Goal: Task Accomplishment & Management: Manage account settings

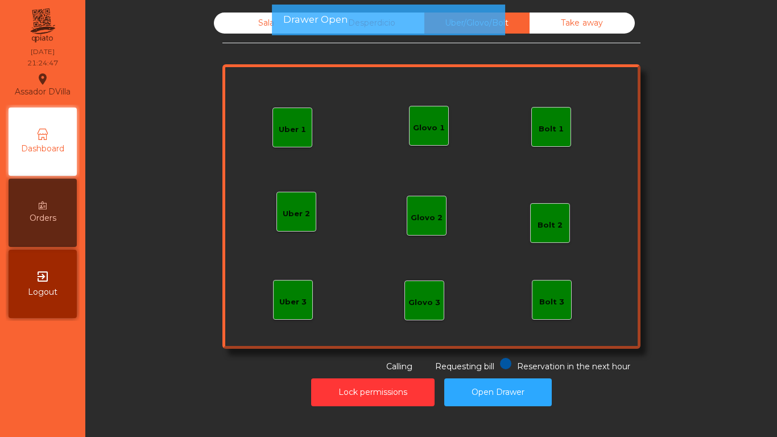
click at [238, 13] on div "Sala" at bounding box center [266, 23] width 105 height 21
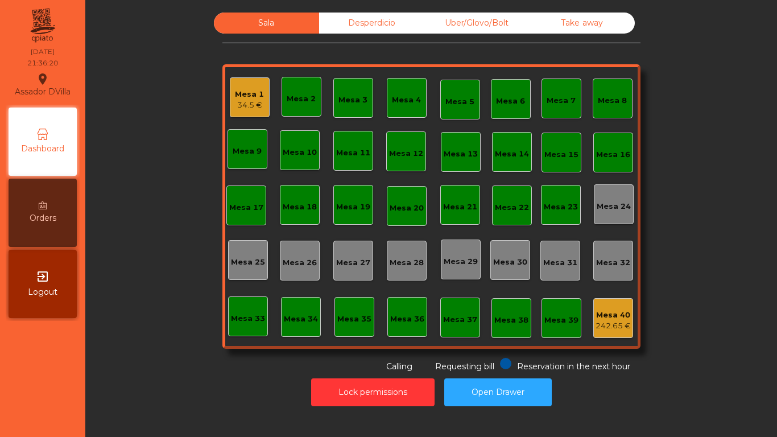
click at [295, 204] on div "Mesa 18" at bounding box center [300, 206] width 34 height 11
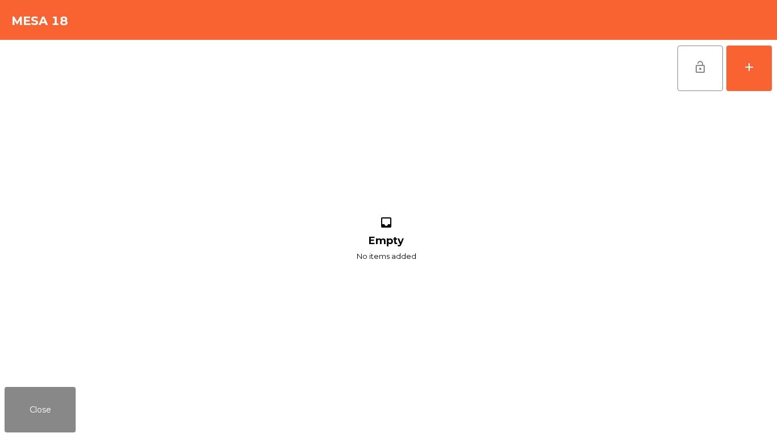
click at [775, 70] on div "lock_open add inbox Empty No items added" at bounding box center [388, 211] width 777 height 342
click at [772, 67] on div "lock_open add" at bounding box center [725, 68] width 96 height 57
click at [753, 72] on div "add" at bounding box center [749, 67] width 14 height 14
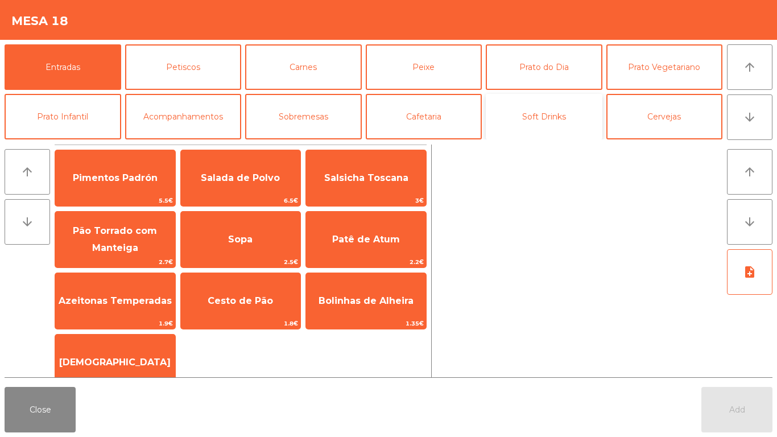
click at [537, 117] on button "Soft Drinks" at bounding box center [544, 116] width 117 height 45
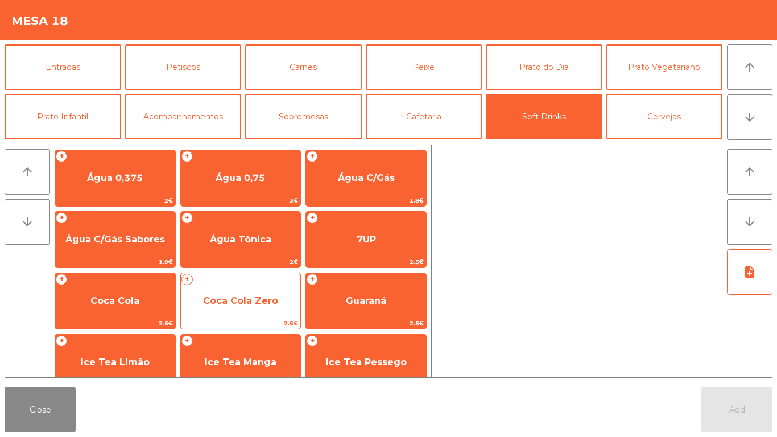
click at [242, 304] on span "Coca Cola Zero" at bounding box center [240, 300] width 75 height 11
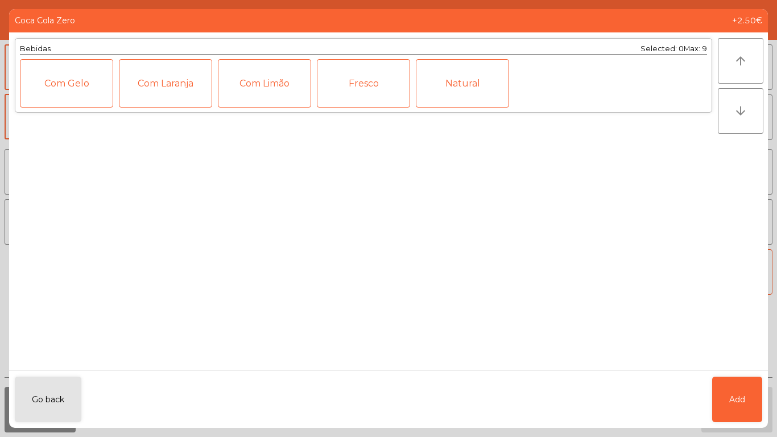
click at [267, 85] on div "Com Limão" at bounding box center [264, 83] width 93 height 48
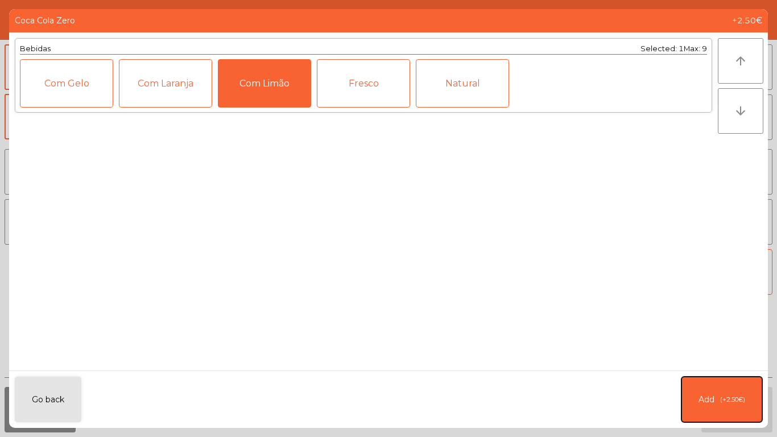
click at [730, 395] on span "(+2.50€)" at bounding box center [732, 400] width 25 height 10
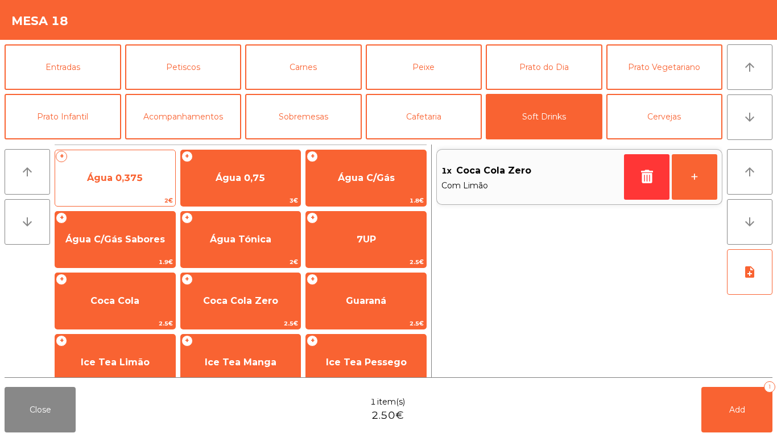
click at [127, 176] on span "Água 0,375" at bounding box center [115, 177] width 56 height 11
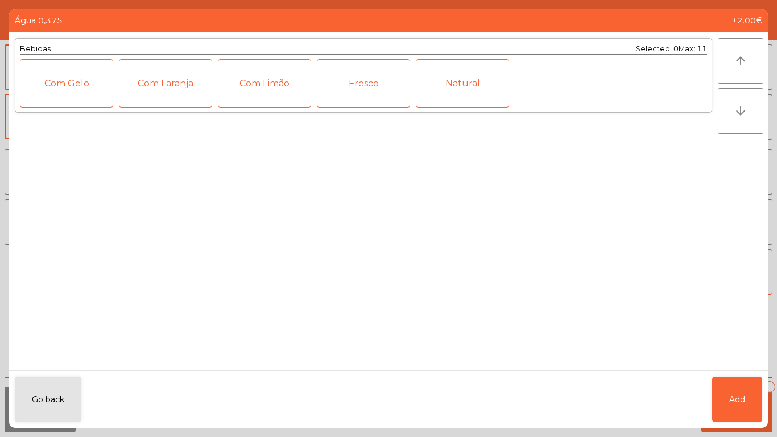
click at [476, 80] on div "Natural" at bounding box center [462, 83] width 93 height 48
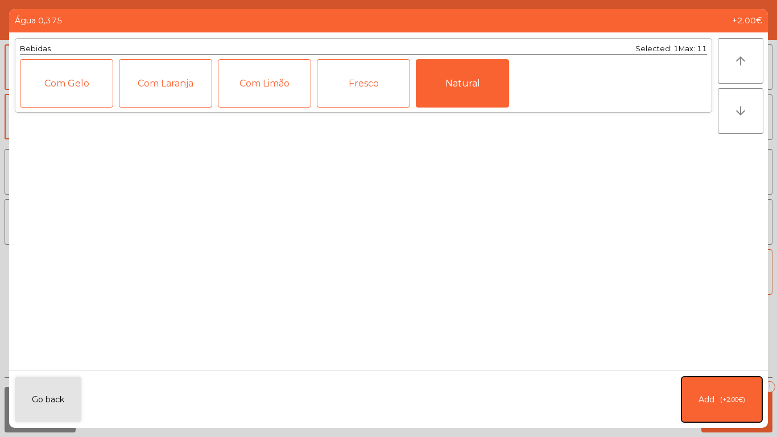
click at [724, 396] on span "(+2.00€)" at bounding box center [732, 400] width 25 height 10
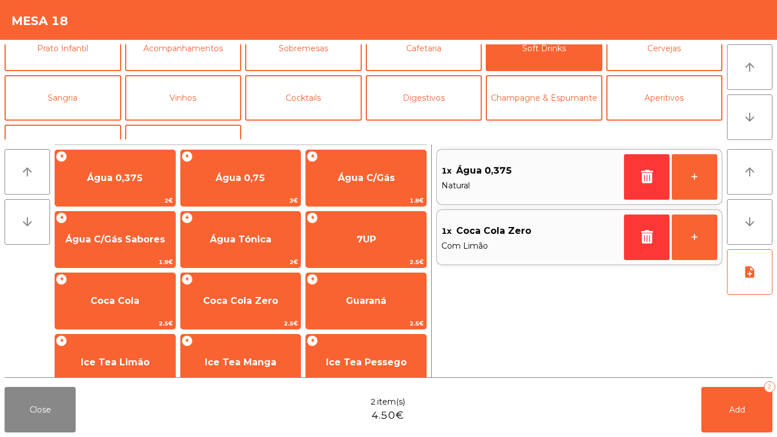
scroll to position [74, 0]
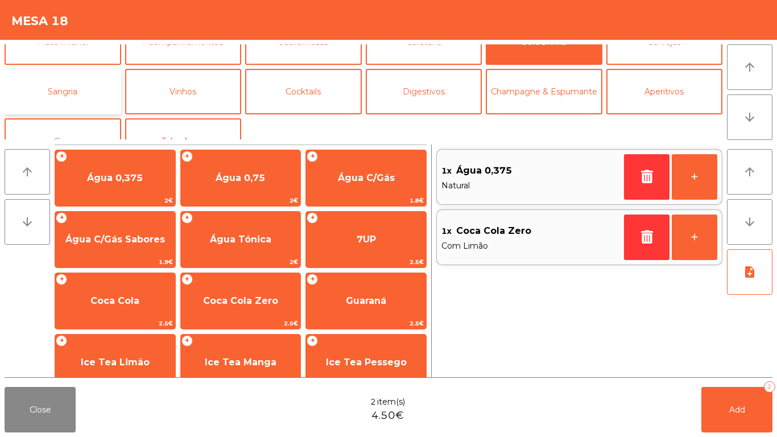
click at [85, 101] on button "Sangria" at bounding box center [63, 91] width 117 height 45
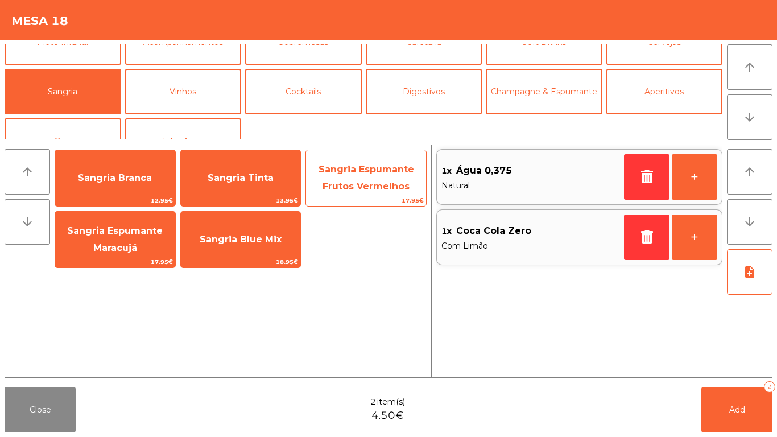
click at [370, 180] on span "Sangria Espumante Frutos Vermelhos" at bounding box center [366, 178] width 120 height 48
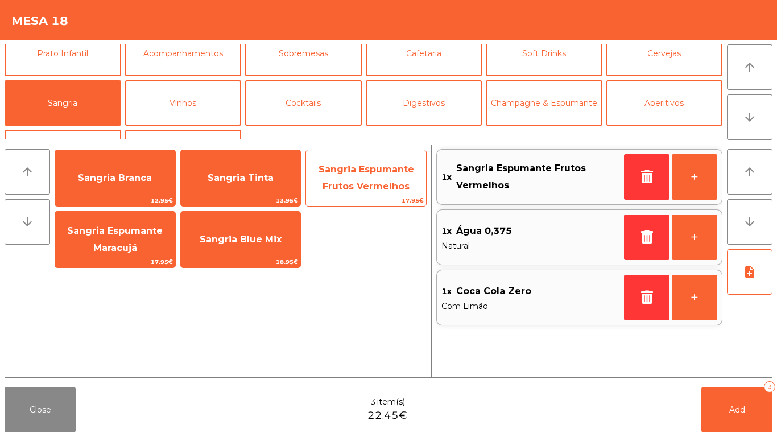
scroll to position [61, 0]
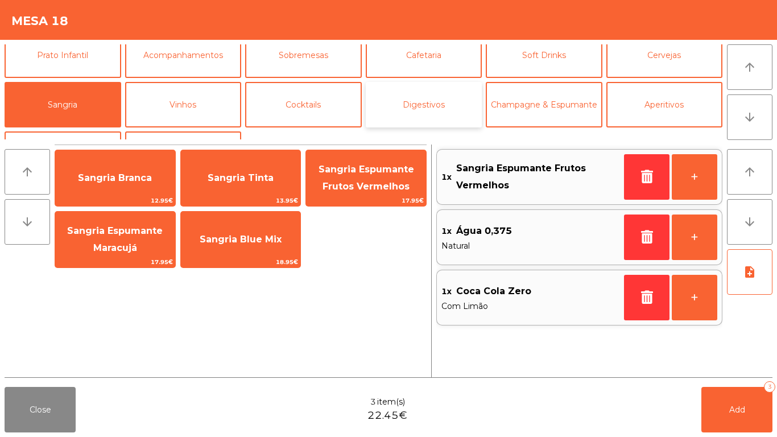
click at [375, 126] on button "Digestivos" at bounding box center [424, 104] width 117 height 45
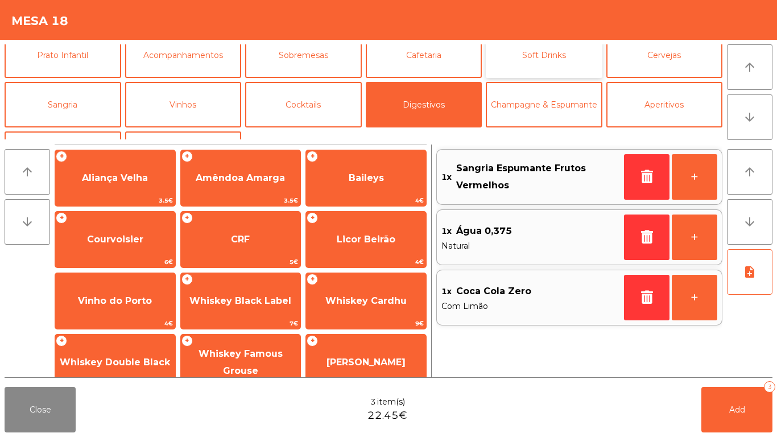
click at [565, 64] on button "Soft Drinks" at bounding box center [544, 54] width 117 height 45
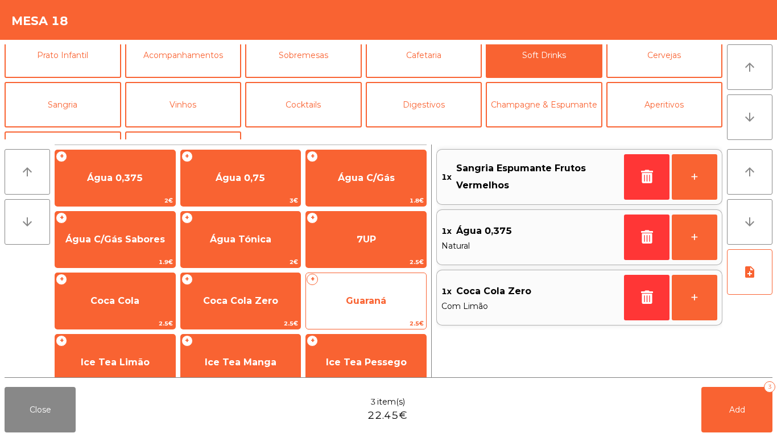
click at [364, 325] on span "2.5€" at bounding box center [366, 323] width 120 height 11
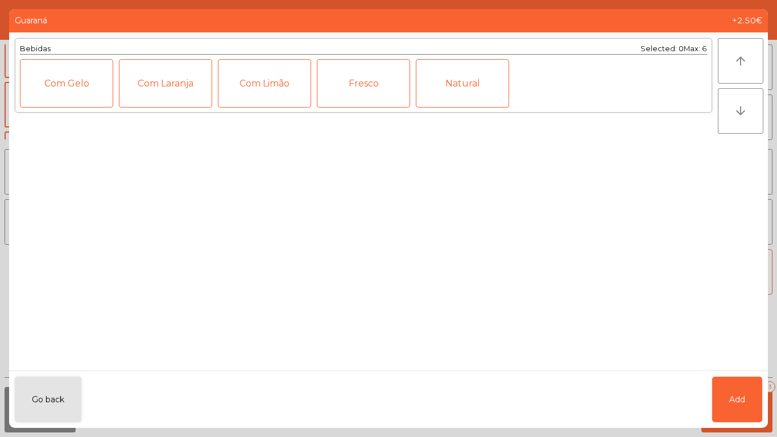
click at [389, 241] on div "Bebidas Selected: 0 Max: 6 Com Gelo Com Laranja Com Limão Fresco Natural" at bounding box center [363, 201] width 708 height 338
click at [45, 391] on button "Go back" at bounding box center [48, 398] width 67 height 45
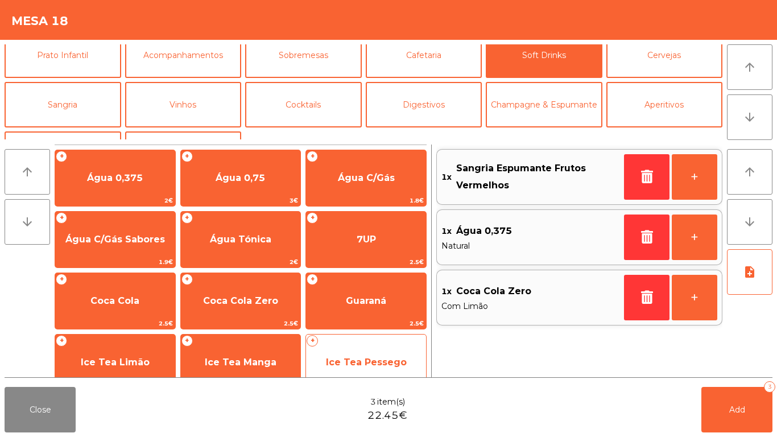
click at [349, 349] on span "Ice Tea Pessego" at bounding box center [366, 362] width 120 height 31
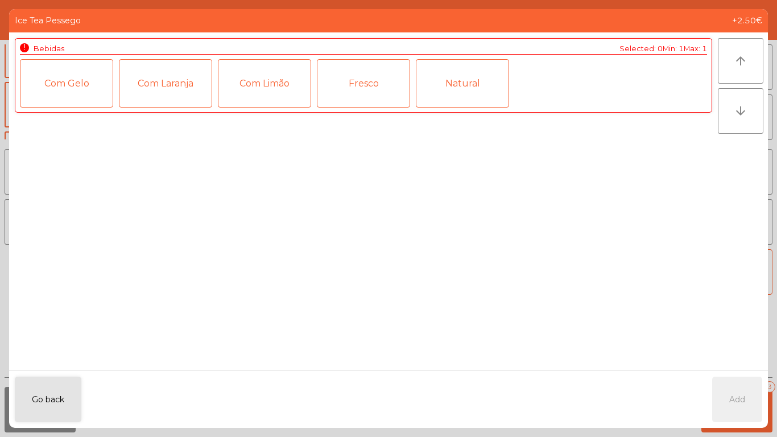
click at [736, 396] on div "Go back Add" at bounding box center [388, 398] width 759 height 57
click at [362, 85] on div "Fresco" at bounding box center [363, 83] width 93 height 48
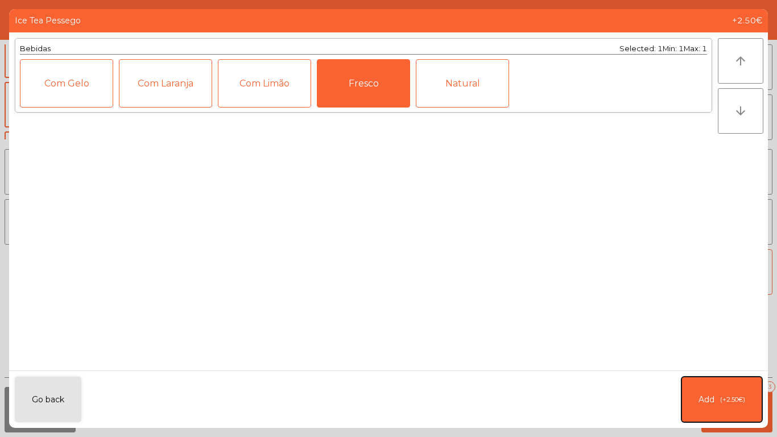
click at [732, 396] on span "(+2.50€)" at bounding box center [732, 400] width 25 height 10
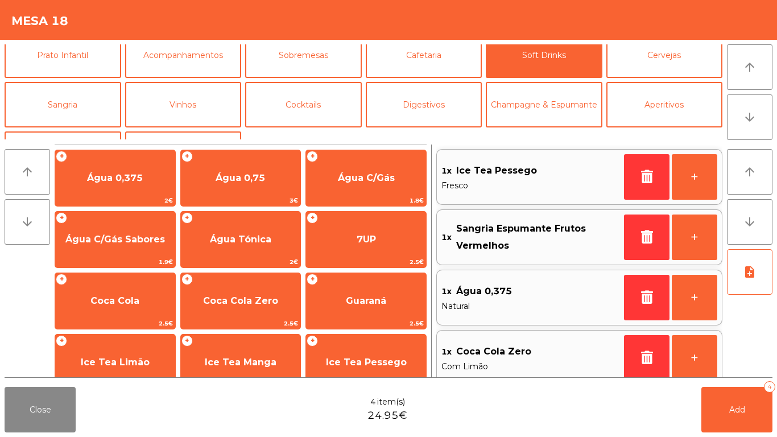
scroll to position [13, 0]
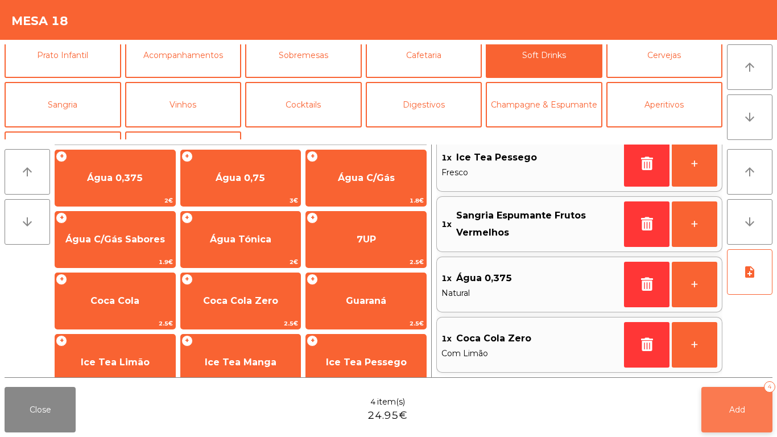
click at [730, 407] on span "Add" at bounding box center [737, 409] width 16 height 10
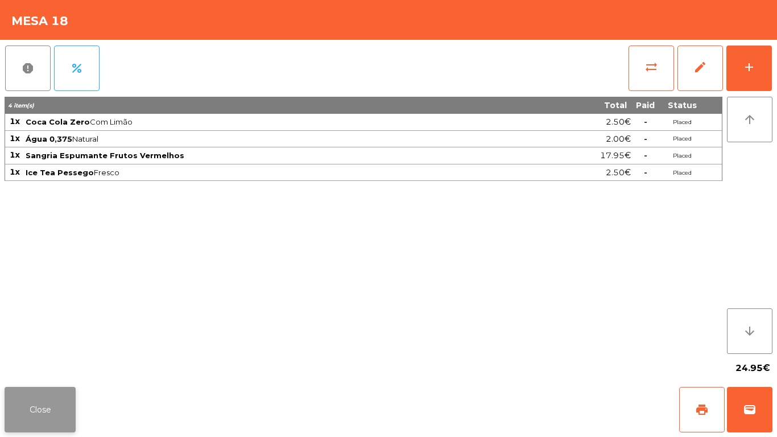
click at [52, 411] on button "Close" at bounding box center [40, 409] width 71 height 45
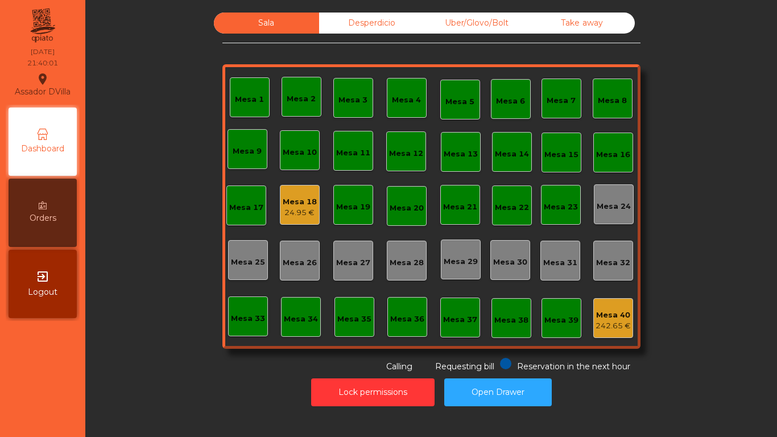
click at [298, 103] on div "Mesa 2" at bounding box center [301, 98] width 29 height 11
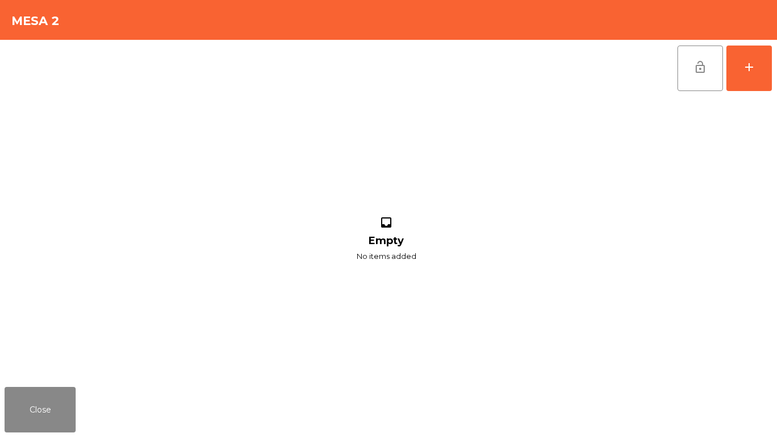
click at [773, 71] on div "lock_open add inbox Empty No items added" at bounding box center [388, 211] width 777 height 342
click at [757, 75] on button "add" at bounding box center [748, 67] width 45 height 45
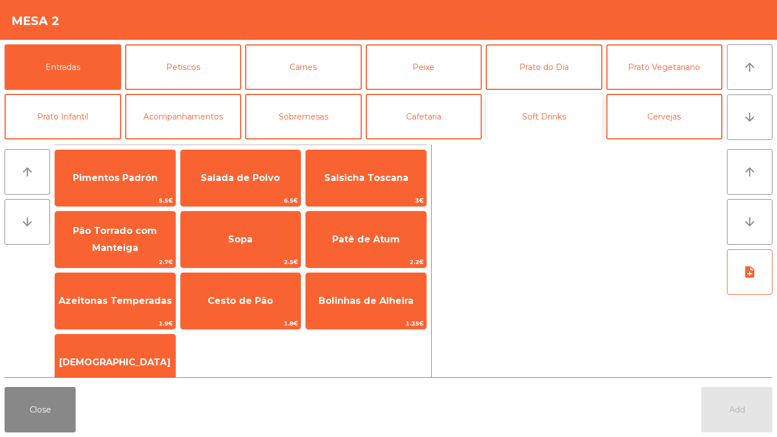
click at [532, 114] on button "Soft Drinks" at bounding box center [544, 116] width 117 height 45
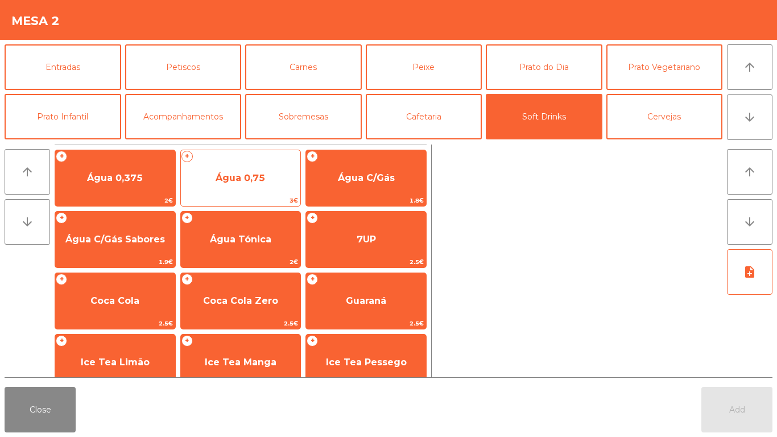
click at [250, 175] on span "Água 0,75" at bounding box center [239, 177] width 49 height 11
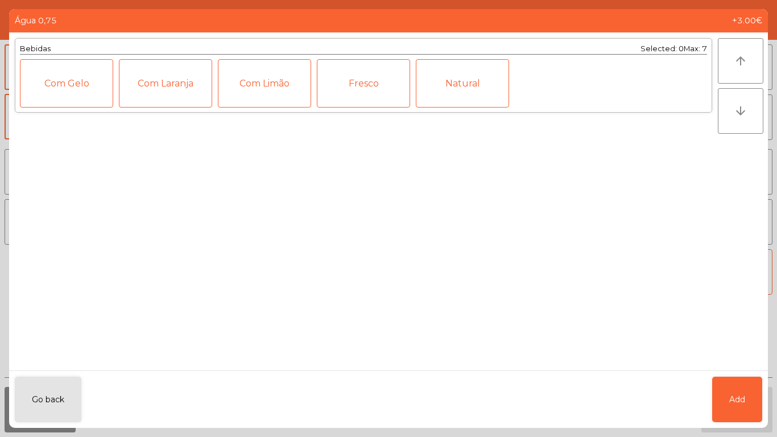
click at [457, 85] on div "Natural" at bounding box center [462, 83] width 93 height 48
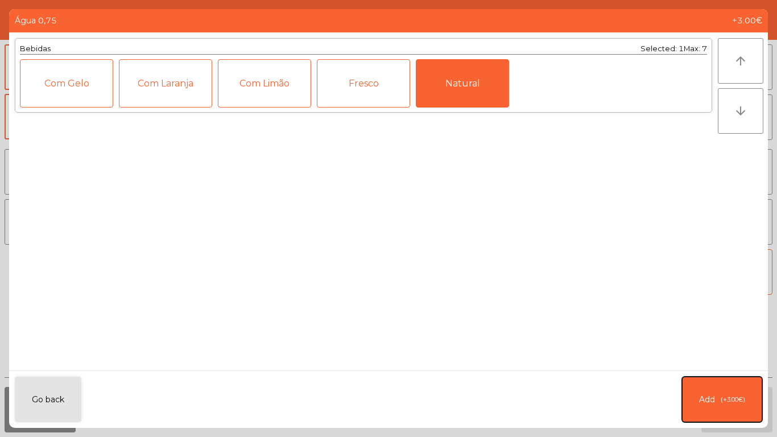
click at [712, 402] on span "Add" at bounding box center [707, 399] width 16 height 12
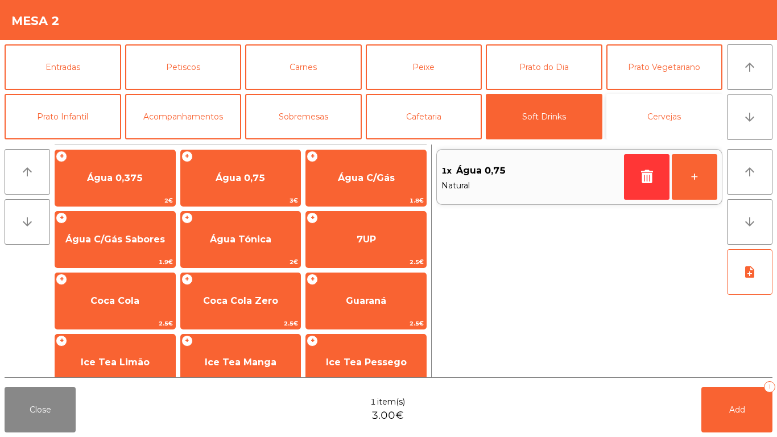
click at [676, 110] on button "Cervejas" at bounding box center [664, 116] width 117 height 45
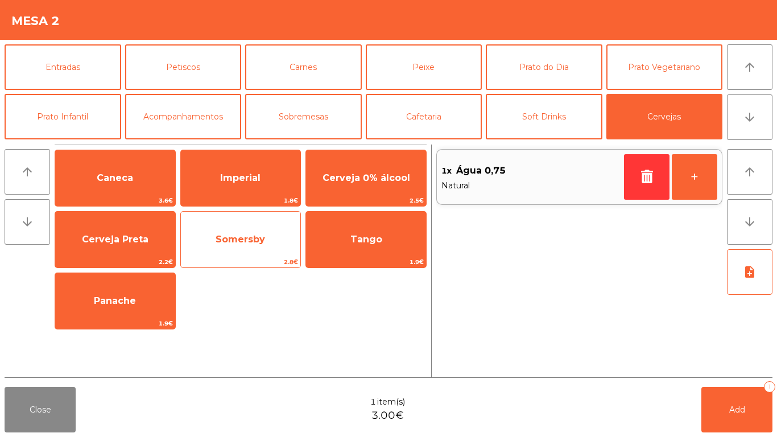
click at [231, 233] on span "Somersby" at bounding box center [241, 239] width 120 height 31
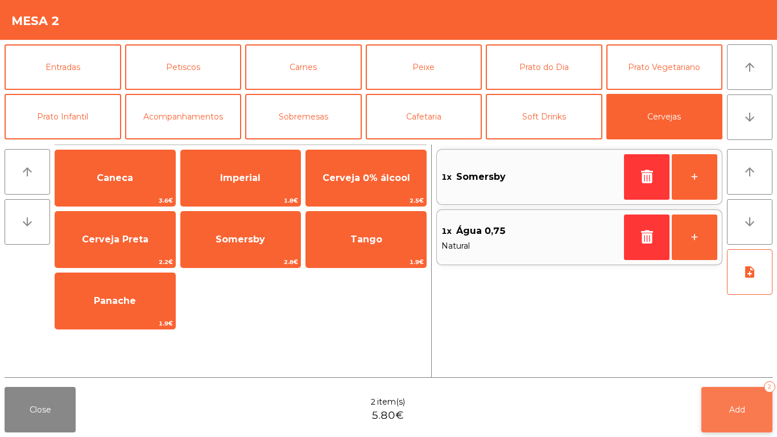
click at [731, 420] on button "Add 2" at bounding box center [736, 409] width 71 height 45
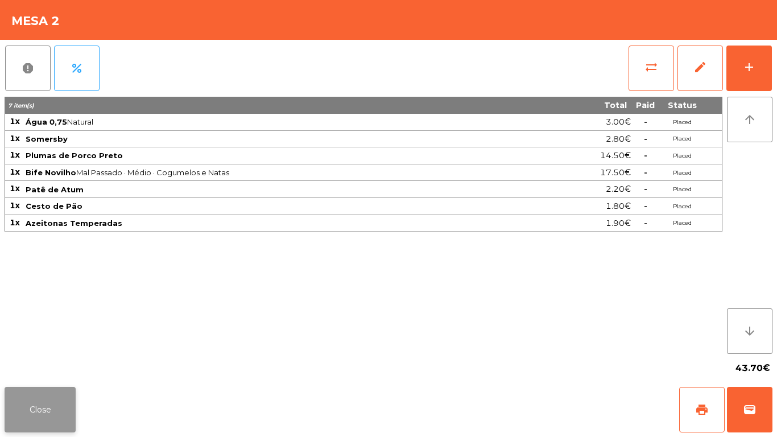
click at [35, 424] on button "Close" at bounding box center [40, 409] width 71 height 45
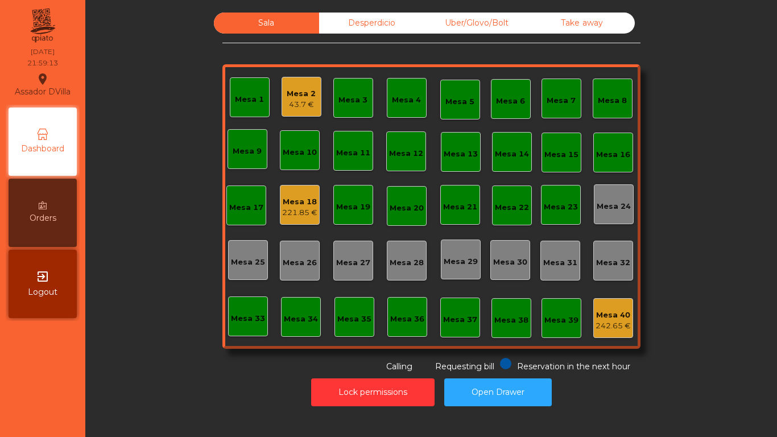
click at [281, 103] on div "Mesa 2 43.7 €" at bounding box center [301, 97] width 40 height 40
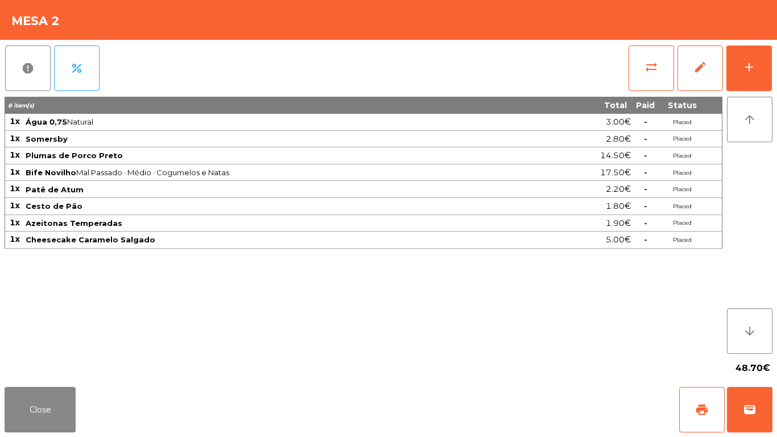
click at [5, 45] on button "report" at bounding box center [27, 67] width 45 height 45
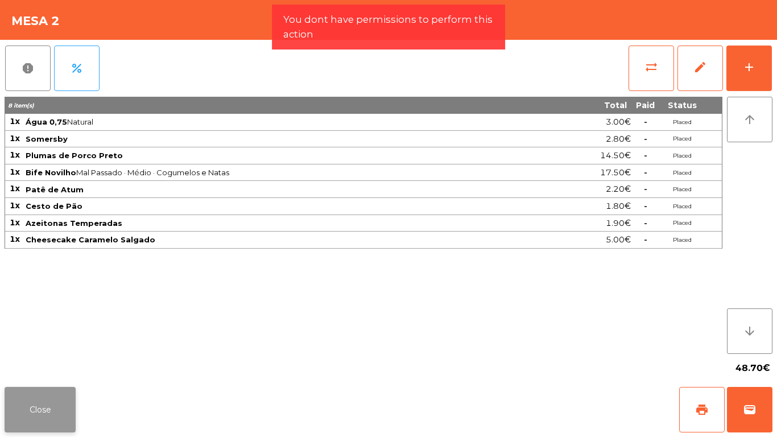
click at [39, 415] on button "Close" at bounding box center [40, 409] width 71 height 45
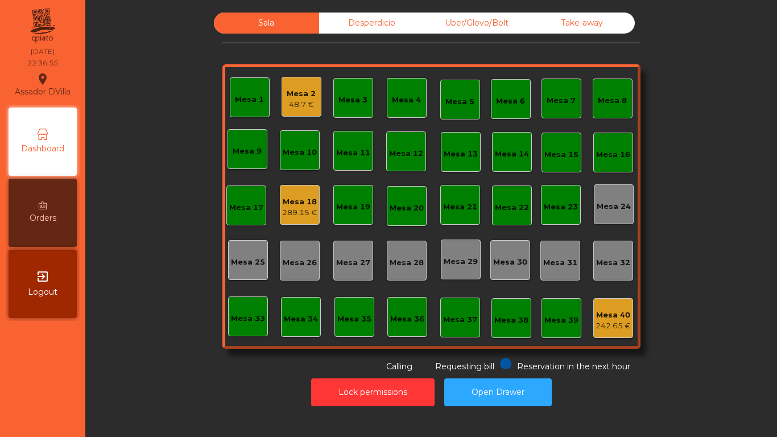
click at [242, 74] on div "Mesa 1 Mesa 2 48.7 € Mesa 3 Mesa 4 Mesa 5 Mesa 6 Mesa 7 Mesa 8 [GEOGRAPHIC_DATA…" at bounding box center [431, 206] width 418 height 284
click at [403, 99] on div "Mesa 4" at bounding box center [406, 99] width 29 height 11
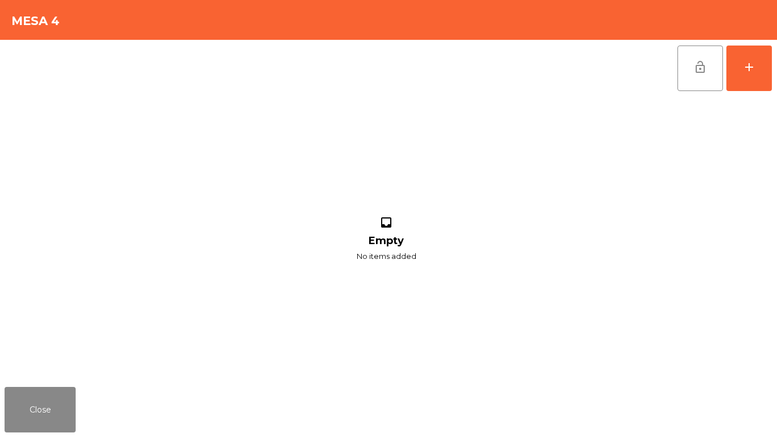
click at [773, 67] on div "lock_open add inbox Empty No items added" at bounding box center [388, 211] width 777 height 342
click at [764, 80] on button "add" at bounding box center [748, 67] width 45 height 45
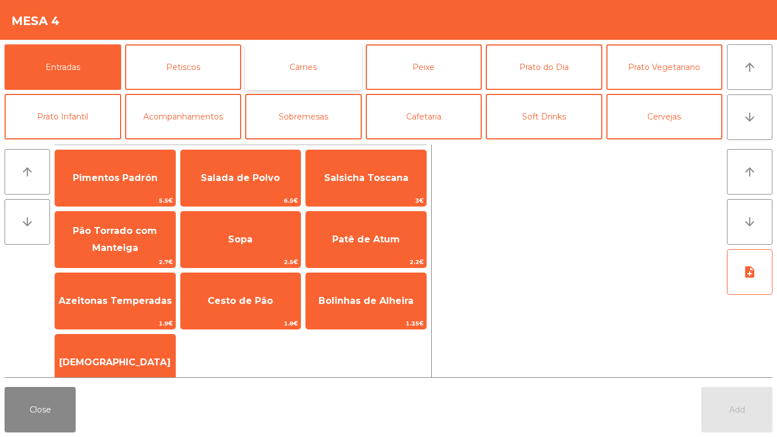
click at [317, 63] on button "Carnes" at bounding box center [303, 66] width 117 height 45
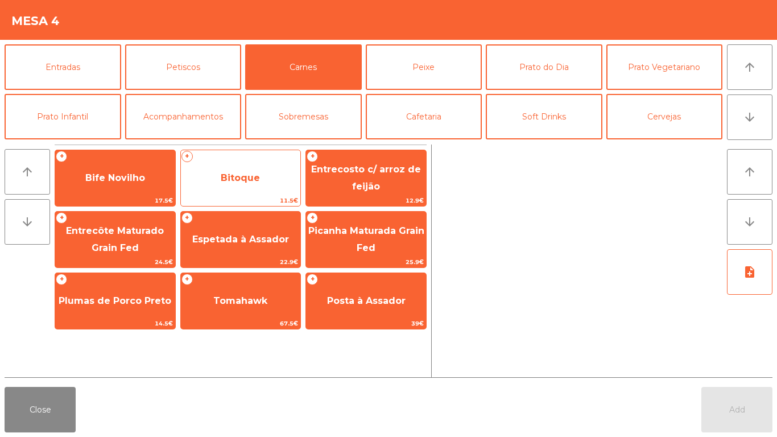
click at [250, 185] on span "Bitoque" at bounding box center [241, 178] width 120 height 31
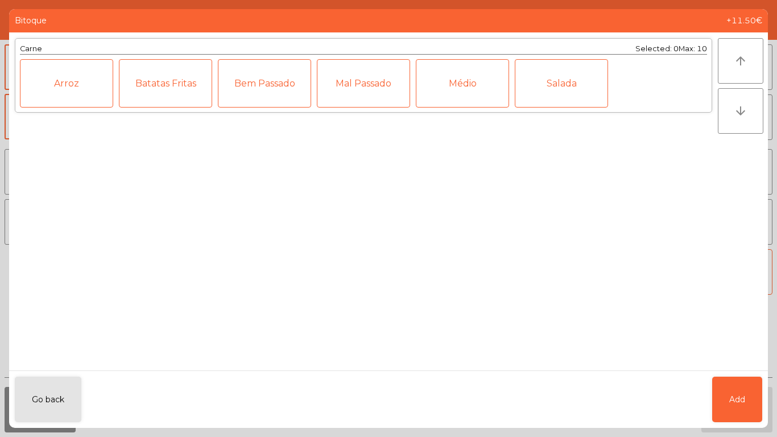
click at [471, 83] on div "Médio" at bounding box center [462, 83] width 93 height 48
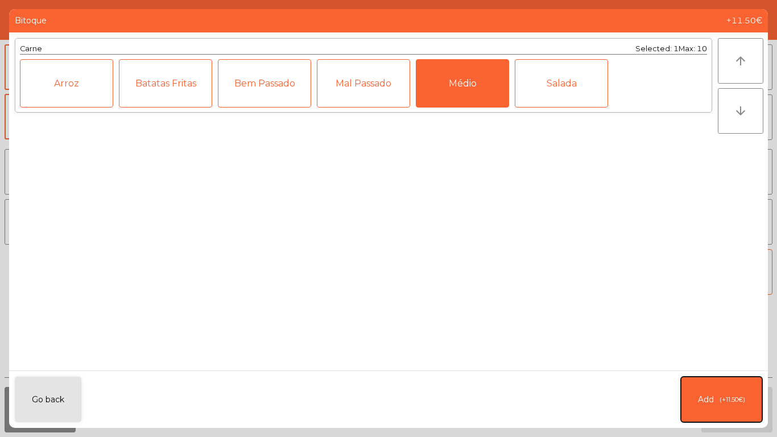
click at [725, 397] on span "(+11.50€)" at bounding box center [732, 400] width 26 height 10
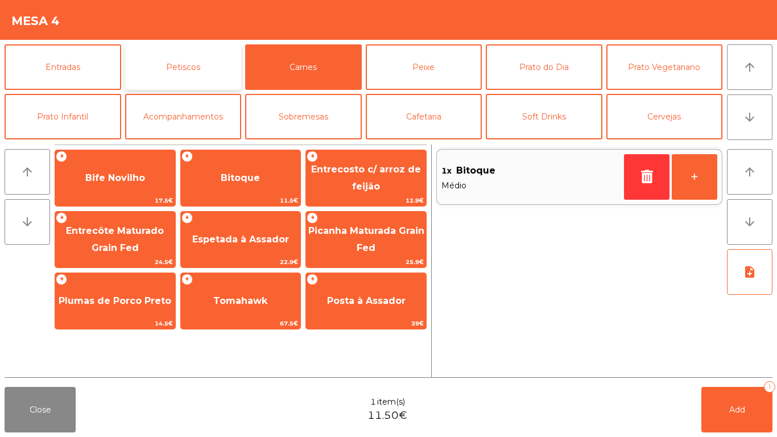
click at [190, 66] on button "Petiscos" at bounding box center [183, 66] width 117 height 45
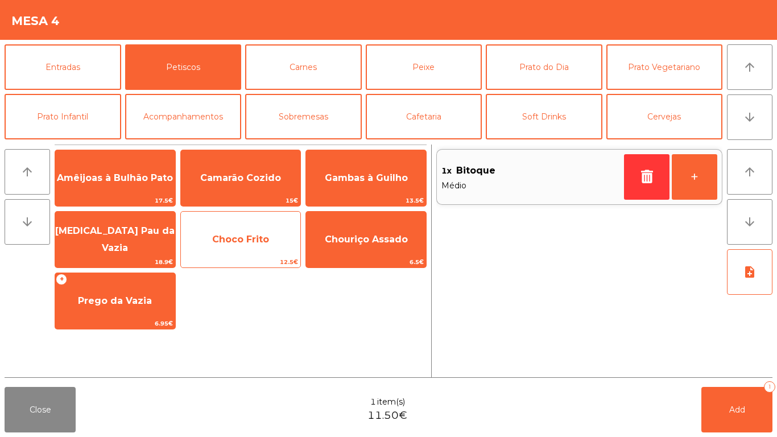
click at [252, 237] on span "Choco Frito" at bounding box center [240, 239] width 57 height 11
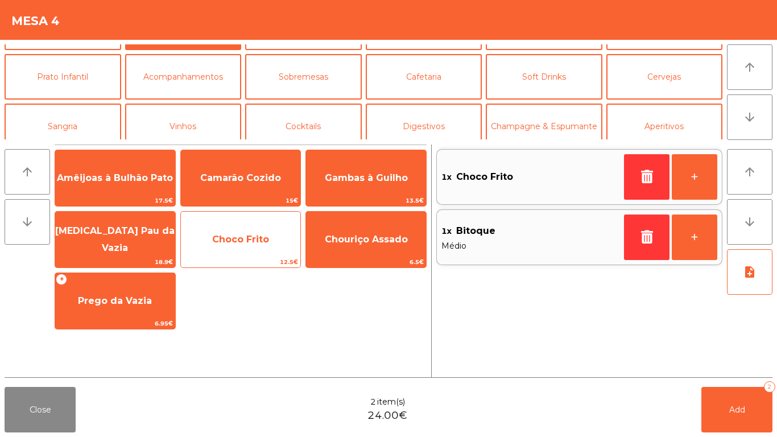
scroll to position [35, 0]
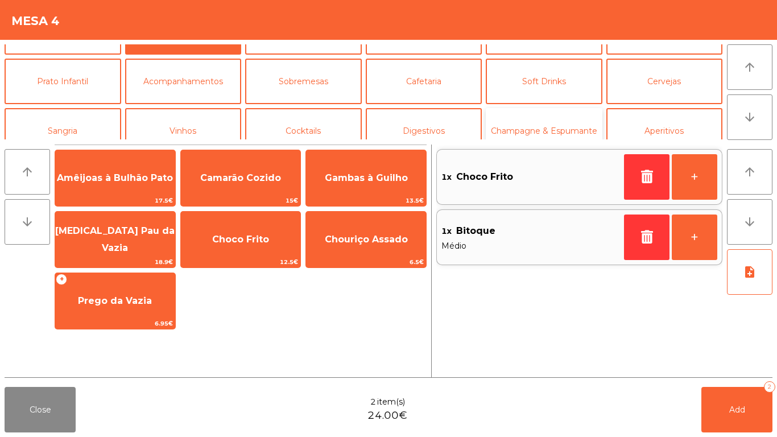
click at [565, 138] on button "Champagne & Espumante" at bounding box center [544, 130] width 117 height 45
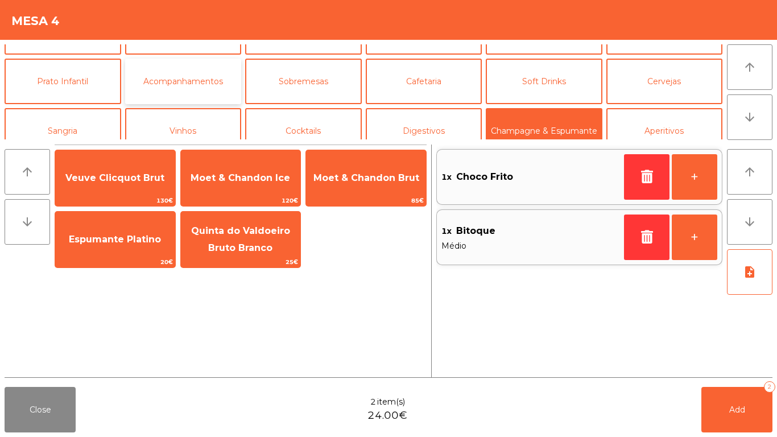
click at [192, 93] on button "Acompanhamentos" at bounding box center [183, 81] width 117 height 45
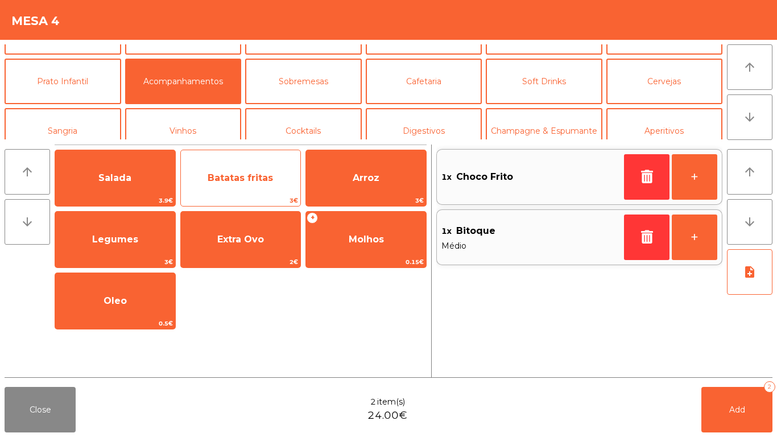
click at [250, 187] on span "Batatas fritas" at bounding box center [241, 178] width 120 height 31
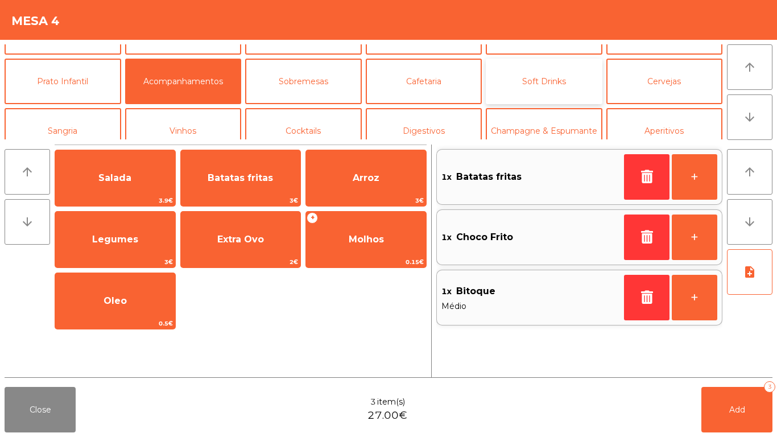
click at [568, 83] on button "Soft Drinks" at bounding box center [544, 81] width 117 height 45
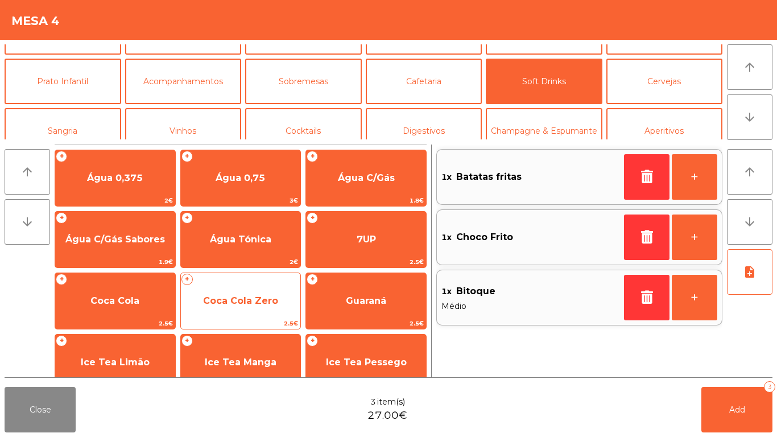
click at [259, 299] on span "Coca Cola Zero" at bounding box center [240, 300] width 75 height 11
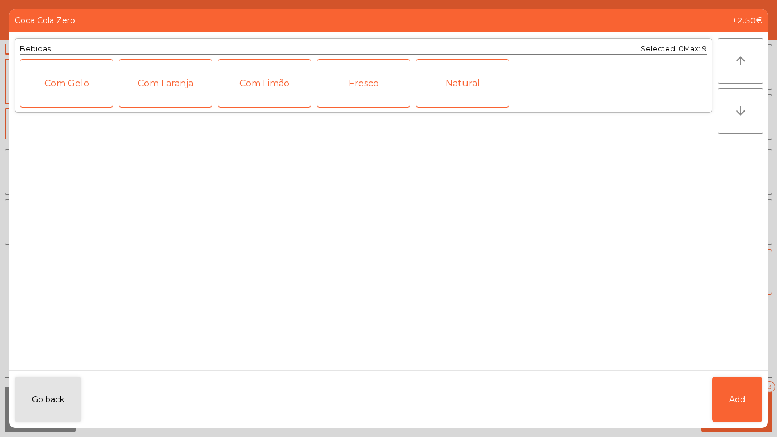
click at [65, 77] on div "Com Gelo" at bounding box center [66, 83] width 93 height 48
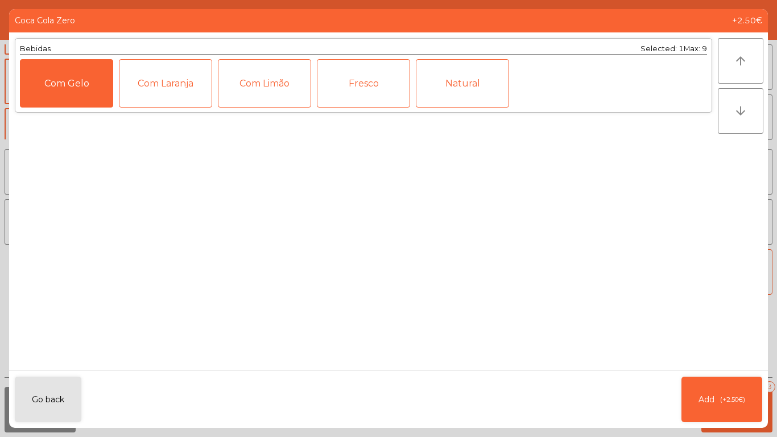
click at [254, 94] on div "Com Limão" at bounding box center [264, 83] width 93 height 48
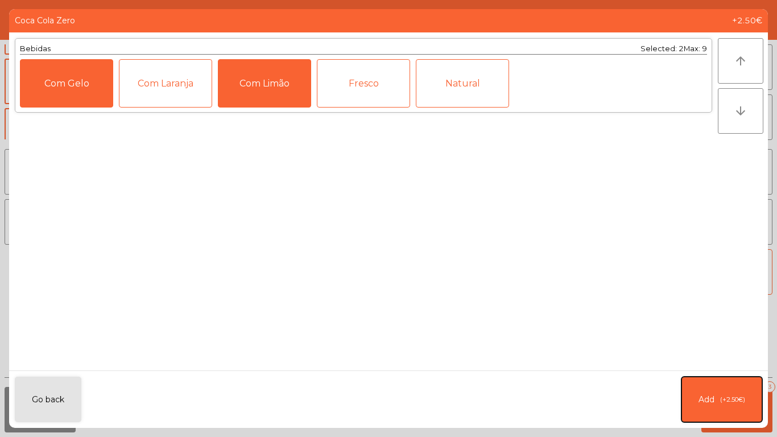
click at [724, 397] on span "(+2.50€)" at bounding box center [732, 400] width 25 height 10
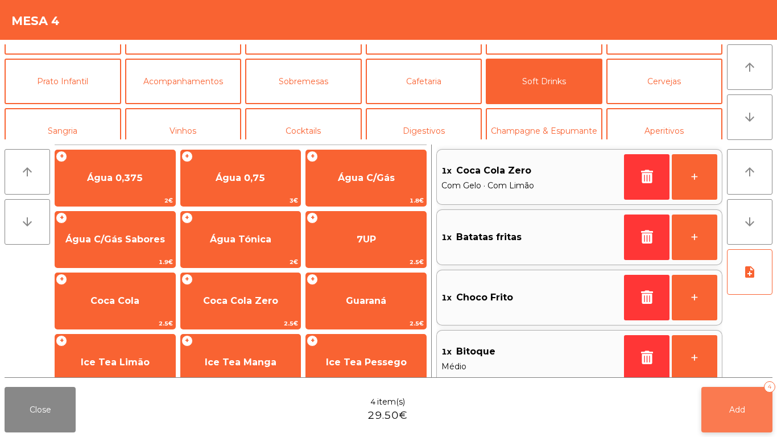
click at [746, 406] on button "Add 4" at bounding box center [736, 409] width 71 height 45
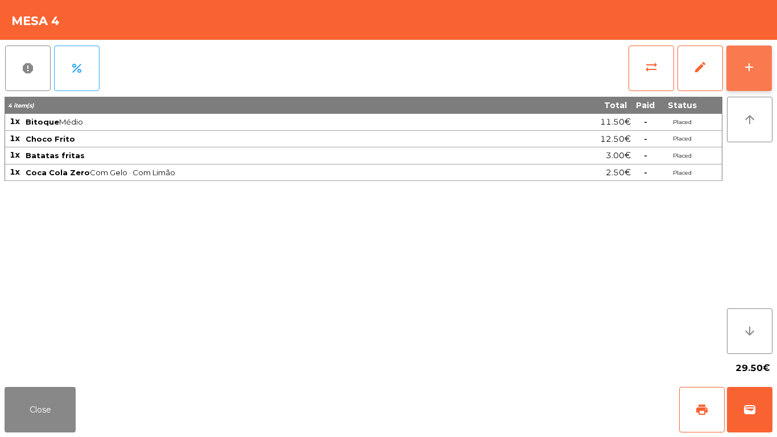
click at [750, 48] on button "add" at bounding box center [748, 67] width 45 height 45
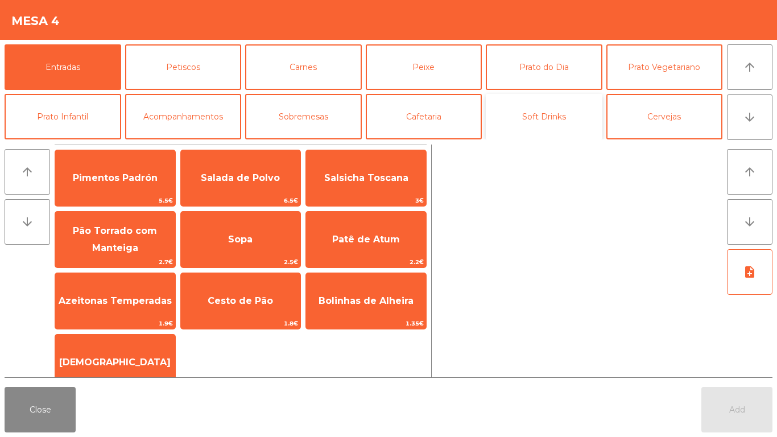
click at [495, 115] on button "Soft Drinks" at bounding box center [544, 116] width 117 height 45
click at [569, 107] on button "Soft Drinks" at bounding box center [544, 116] width 117 height 45
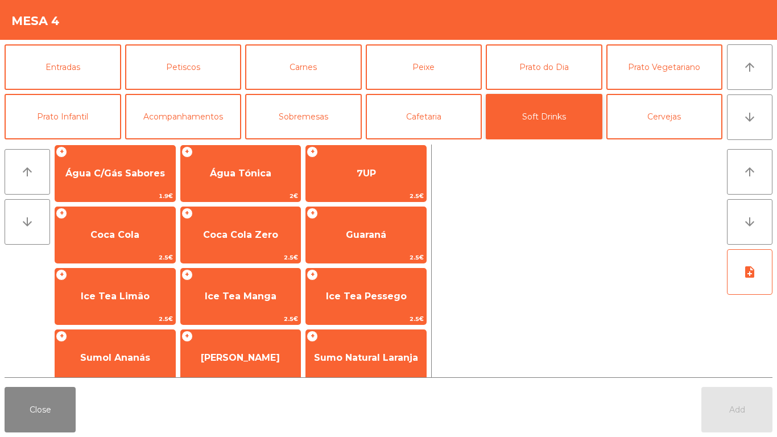
scroll to position [68, 0]
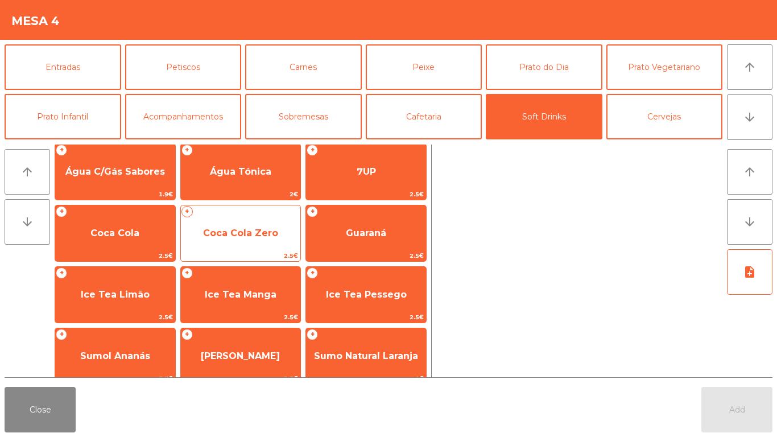
click at [229, 256] on span "2.5€" at bounding box center [241, 255] width 120 height 11
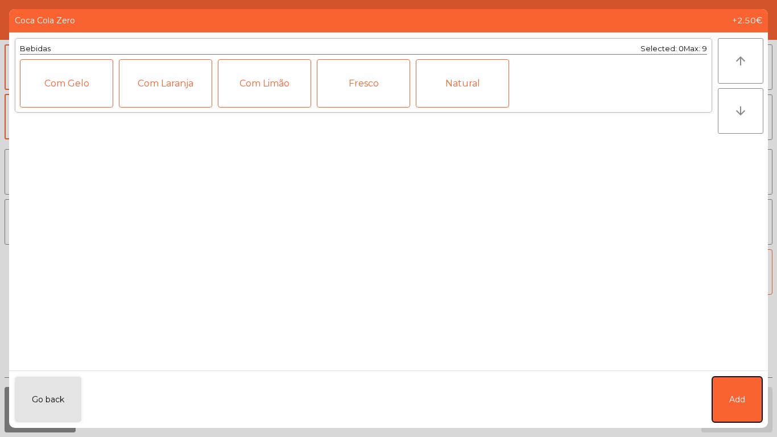
click at [741, 396] on span "Add" at bounding box center [737, 399] width 16 height 12
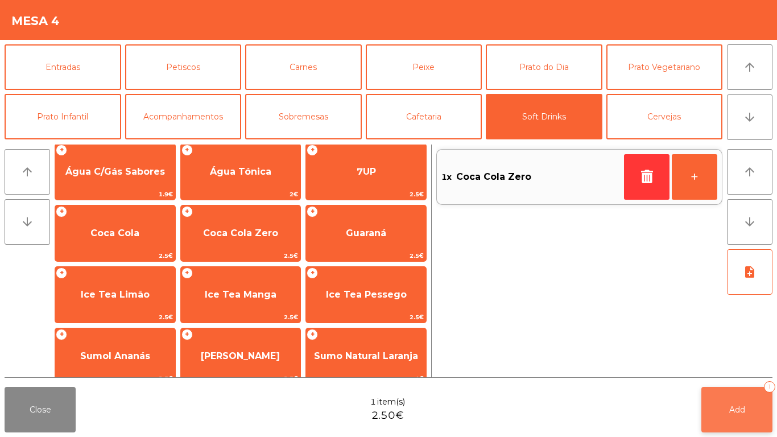
click at [746, 414] on button "Add 1" at bounding box center [736, 409] width 71 height 45
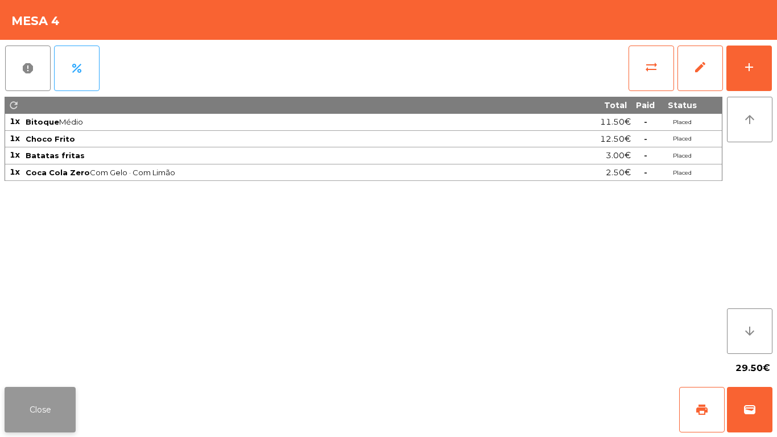
click at [51, 387] on button "Close" at bounding box center [40, 409] width 71 height 45
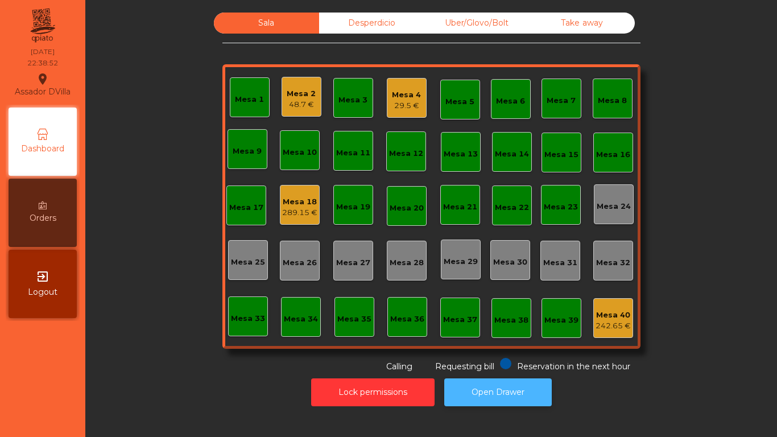
click at [523, 396] on button "Open Drawer" at bounding box center [497, 392] width 107 height 28
click at [243, 76] on div "Mesa 1 Mesa 2 48.7 € Mesa 3 Mesa 4 32 € Mesa 5 Mesa 6 Mesa 7 Mesa 8 Mesa 9 Mesa…" at bounding box center [431, 206] width 418 height 284
click at [297, 101] on div "48.7 €" at bounding box center [301, 104] width 29 height 11
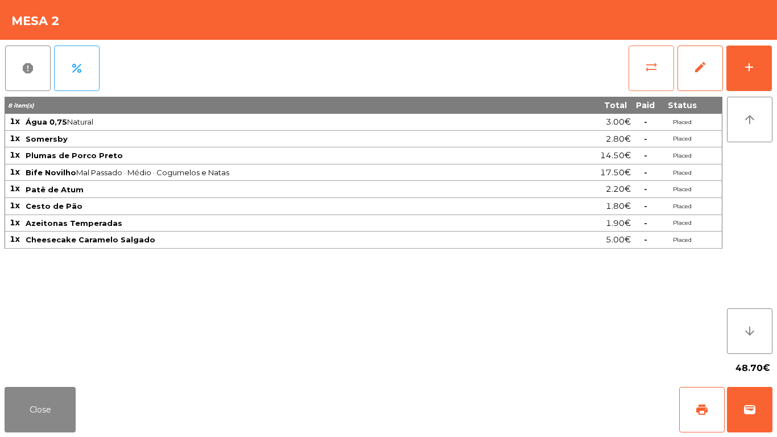
click at [639, 76] on button "sync_alt" at bounding box center [650, 67] width 45 height 45
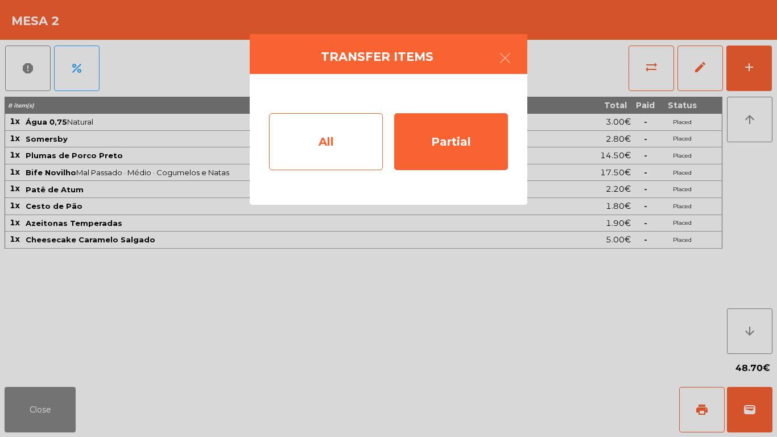
click at [321, 150] on div "All" at bounding box center [326, 141] width 114 height 57
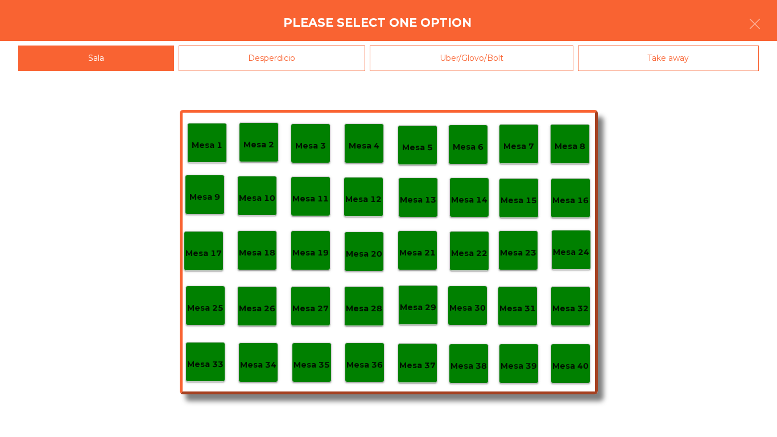
click at [576, 368] on p "Mesa 40" at bounding box center [570, 365] width 36 height 13
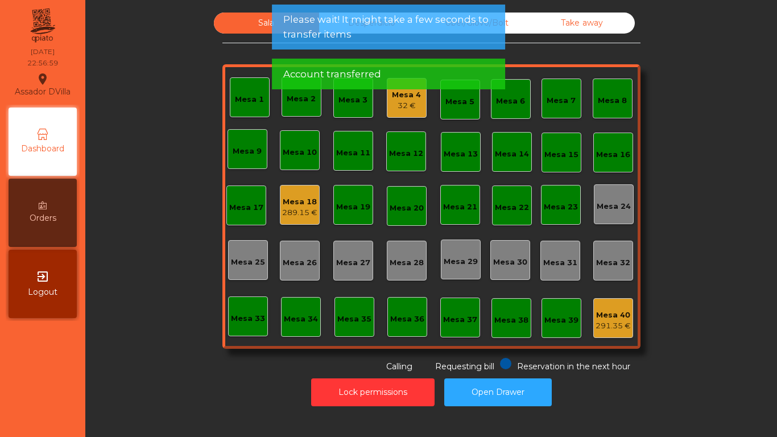
click at [309, 202] on div "Mesa 18" at bounding box center [299, 201] width 35 height 11
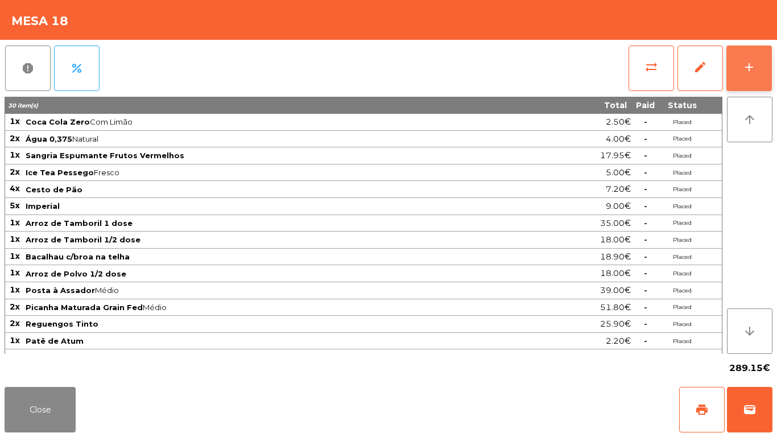
click at [750, 63] on div "add" at bounding box center [749, 67] width 14 height 14
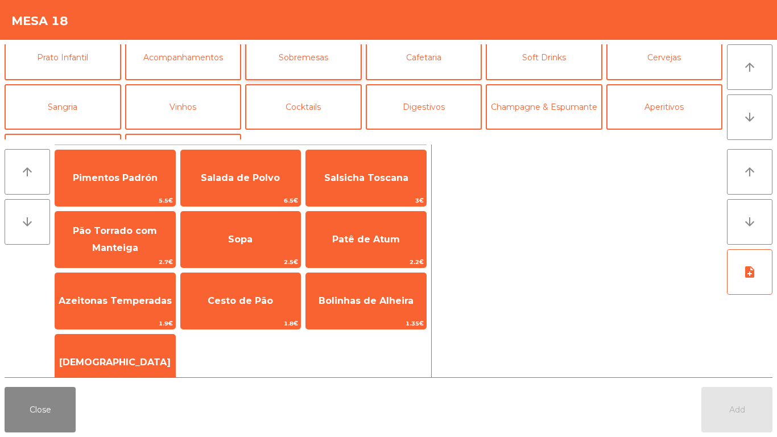
scroll to position [99, 0]
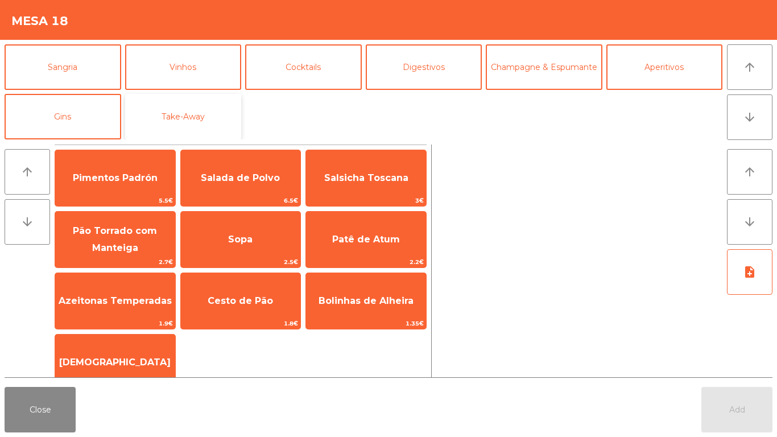
click at [182, 119] on button "Take-Away" at bounding box center [183, 116] width 117 height 45
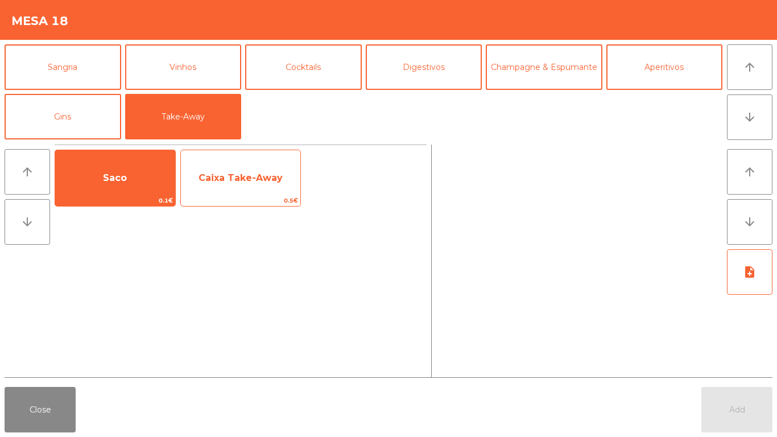
click at [239, 173] on span "Caixa Take-Away" at bounding box center [240, 177] width 84 height 11
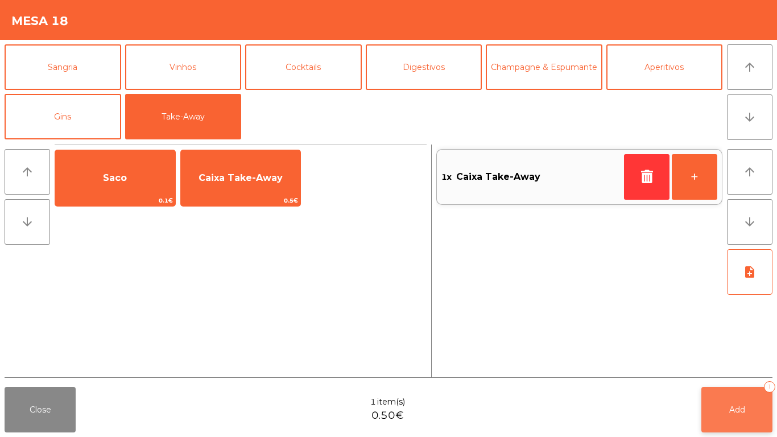
click at [725, 417] on button "Add 1" at bounding box center [736, 409] width 71 height 45
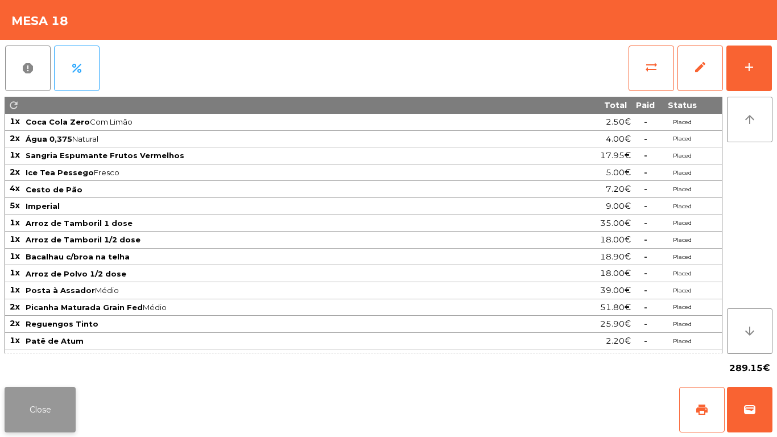
click at [34, 408] on button "Close" at bounding box center [40, 409] width 71 height 45
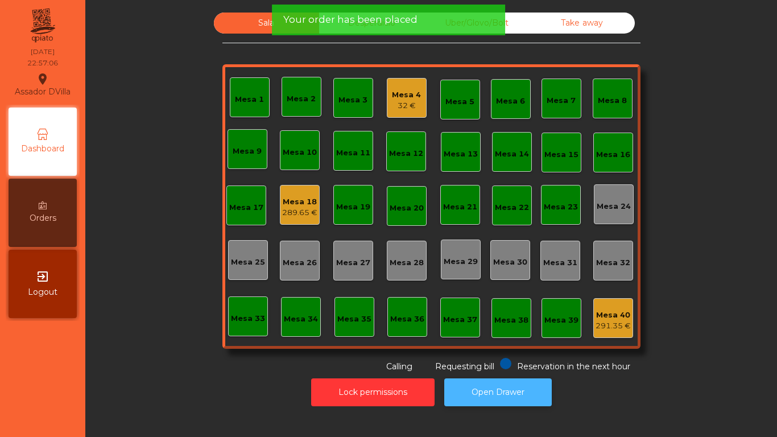
click at [507, 395] on button "Open Drawer" at bounding box center [497, 392] width 107 height 28
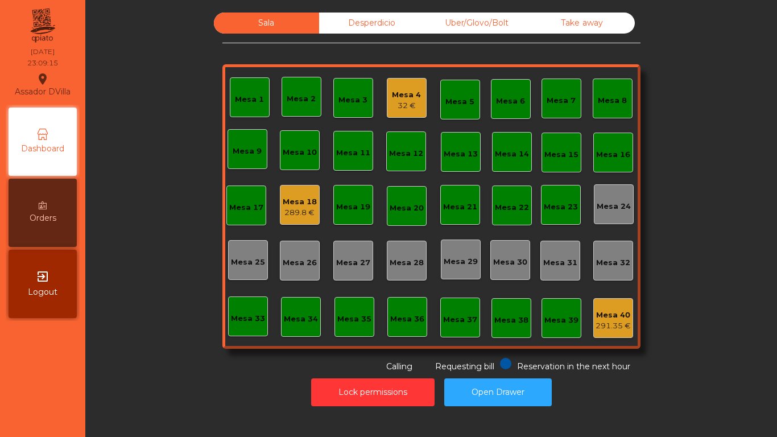
click at [48, 125] on div "Dashboard" at bounding box center [43, 141] width 68 height 68
click at [304, 202] on div "Mesa 18" at bounding box center [300, 201] width 34 height 11
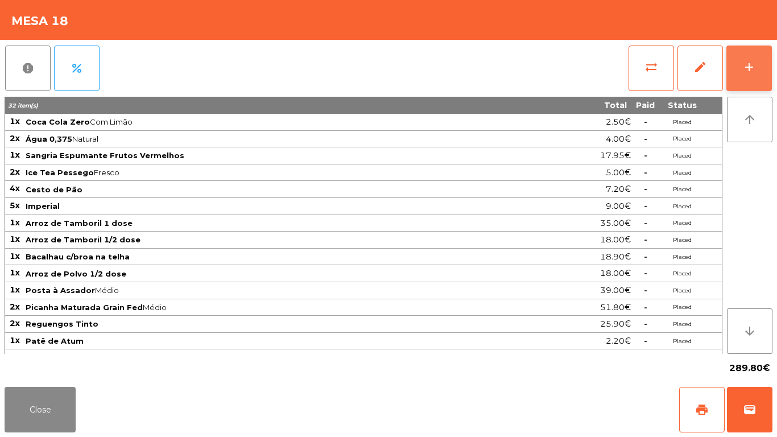
click at [751, 64] on div "add" at bounding box center [749, 67] width 14 height 14
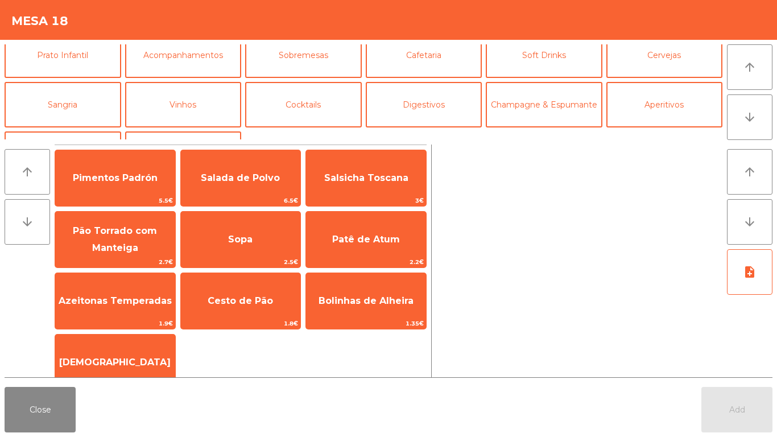
scroll to position [0, 0]
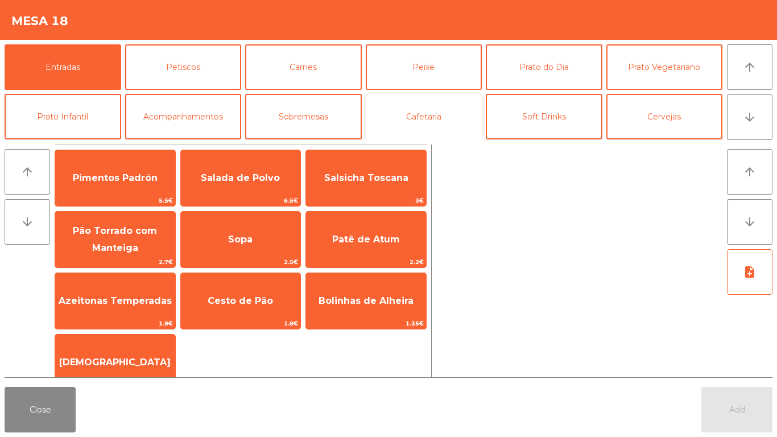
click at [442, 107] on button "Cafetaria" at bounding box center [424, 116] width 117 height 45
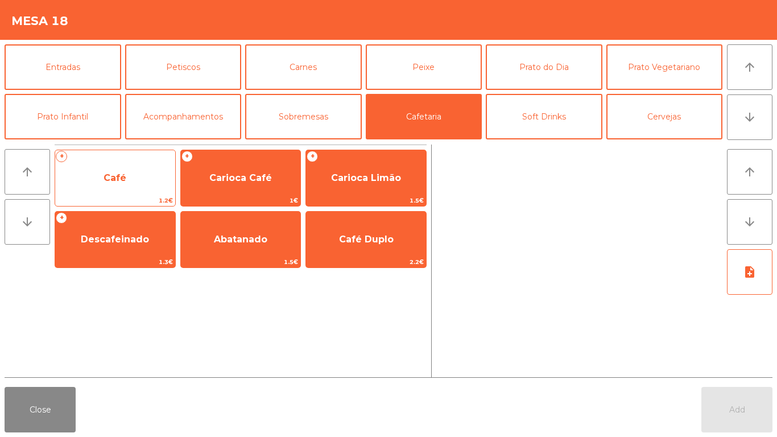
click at [132, 197] on span "1.2€" at bounding box center [115, 200] width 120 height 11
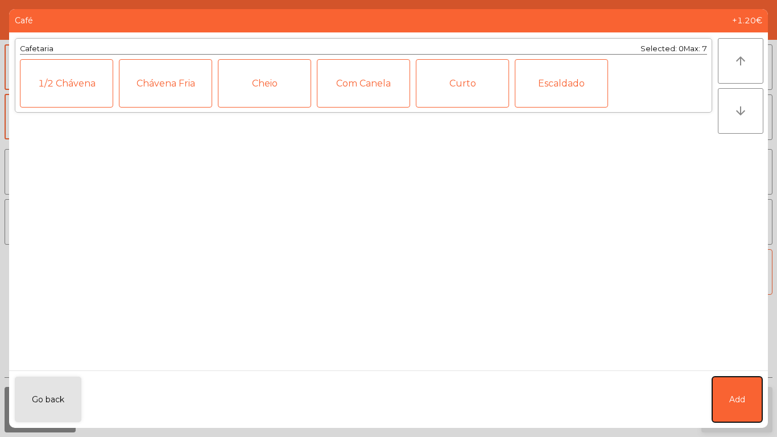
click at [737, 405] on button "Add" at bounding box center [737, 398] width 50 height 45
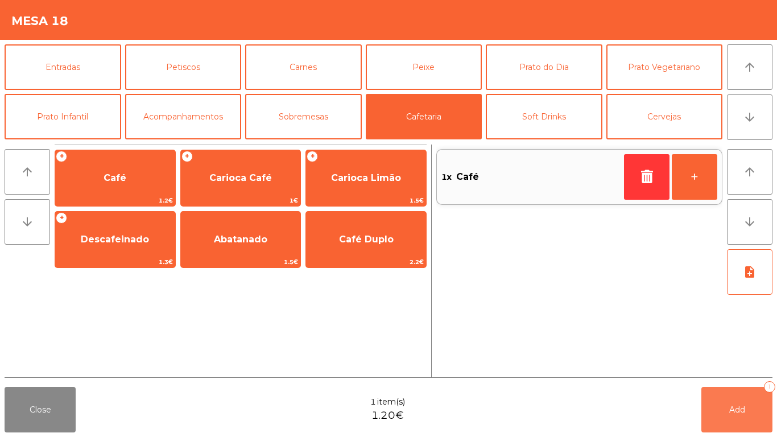
drag, startPoint x: 737, startPoint y: 405, endPoint x: 706, endPoint y: 411, distance: 31.2
click at [733, 405] on span "Add" at bounding box center [737, 409] width 16 height 10
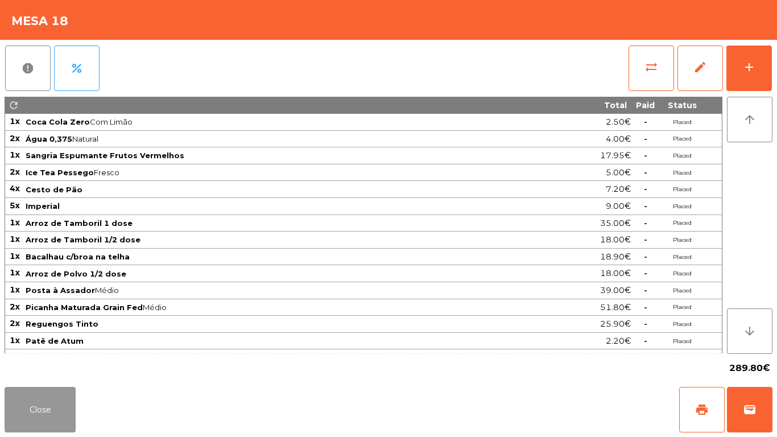
click at [12, 411] on button "Close" at bounding box center [40, 409] width 71 height 45
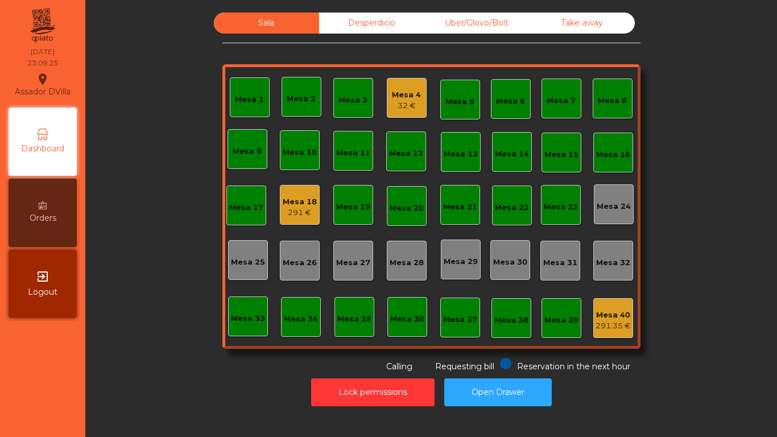
click at [400, 96] on div "Mesa 4" at bounding box center [406, 94] width 29 height 11
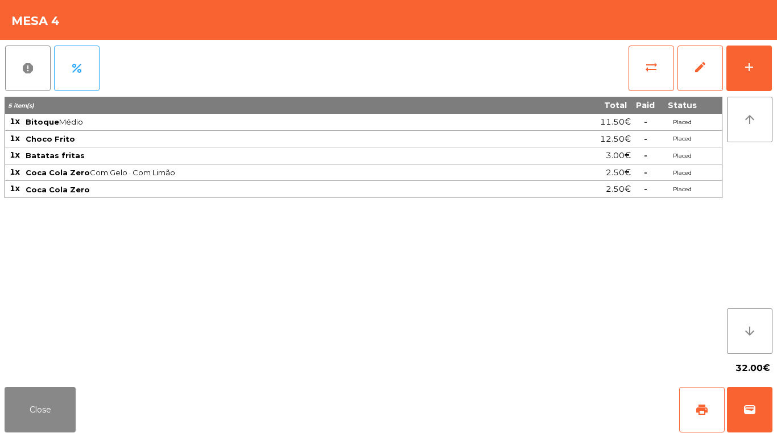
click at [38, 386] on div "Close print wallet" at bounding box center [388, 409] width 777 height 55
click at [41, 409] on button "Close" at bounding box center [40, 409] width 71 height 45
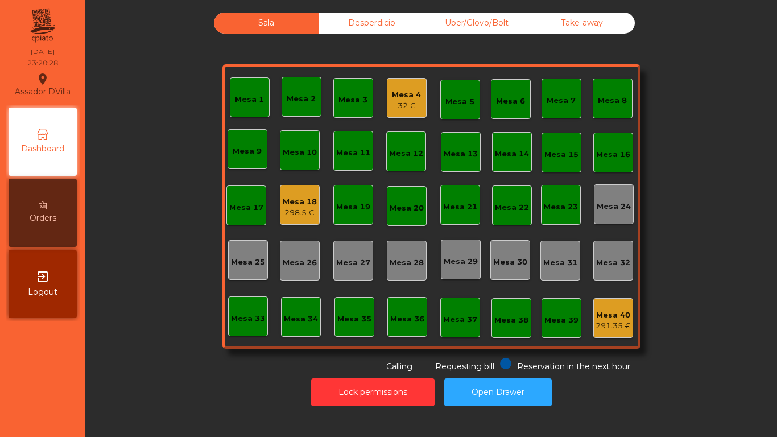
click at [181, 378] on div "Lock permissions Open Drawer" at bounding box center [431, 391] width 661 height 39
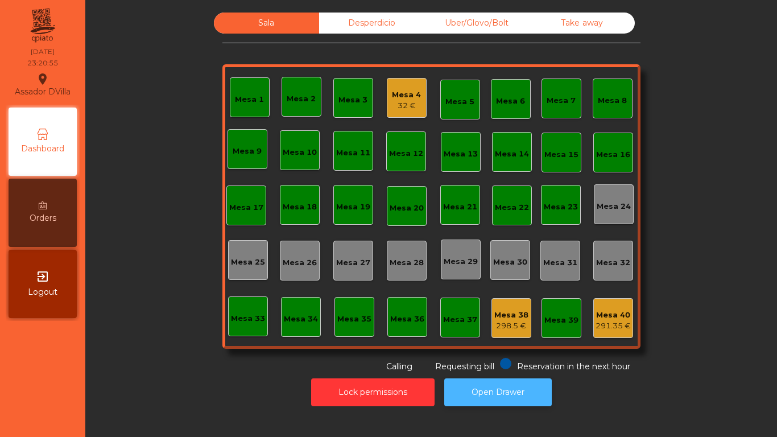
click at [533, 397] on button "Open Drawer" at bounding box center [497, 392] width 107 height 28
drag, startPoint x: 613, startPoint y: 313, endPoint x: 616, endPoint y: 306, distance: 7.4
click at [616, 306] on div "Mesa 40 291.35 €" at bounding box center [612, 318] width 35 height 27
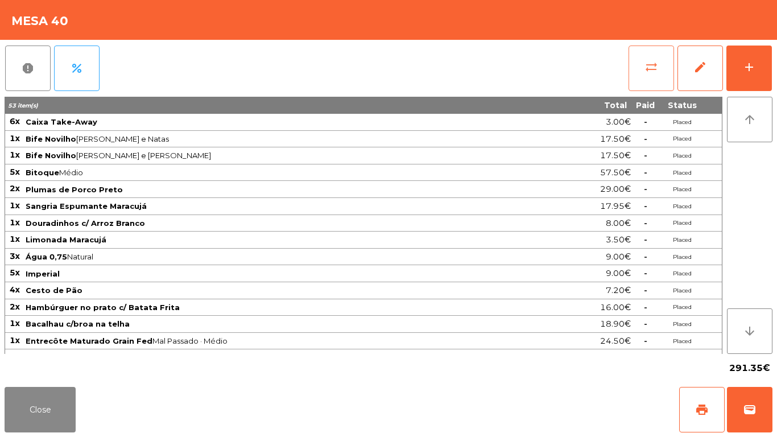
click at [653, 72] on span "sync_alt" at bounding box center [651, 67] width 14 height 14
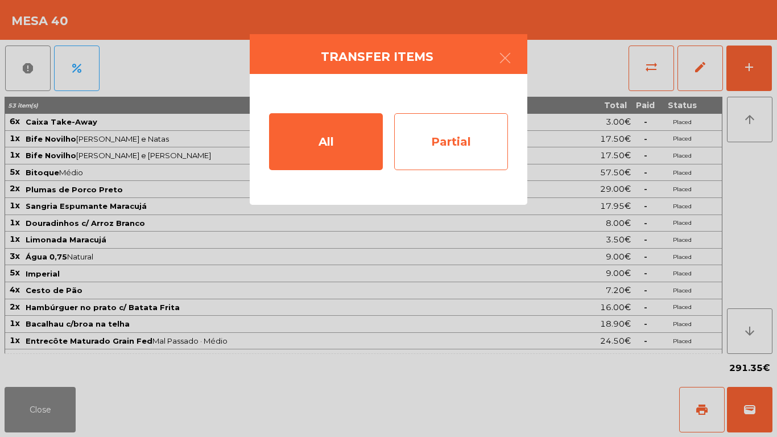
click at [487, 138] on div "Partial" at bounding box center [451, 141] width 114 height 57
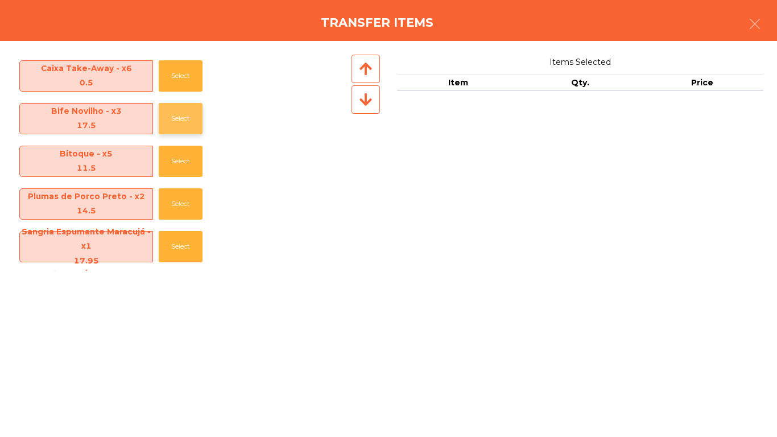
click at [168, 115] on button "Select" at bounding box center [181, 118] width 44 height 31
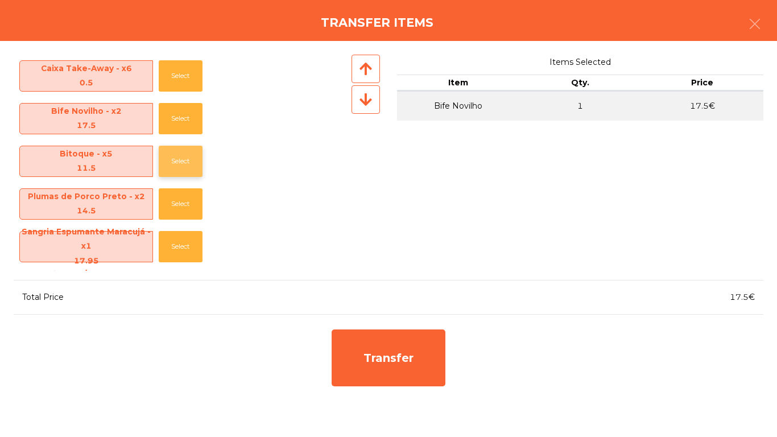
click at [173, 162] on button "Select" at bounding box center [181, 161] width 44 height 31
click at [175, 194] on button "Select" at bounding box center [181, 203] width 44 height 31
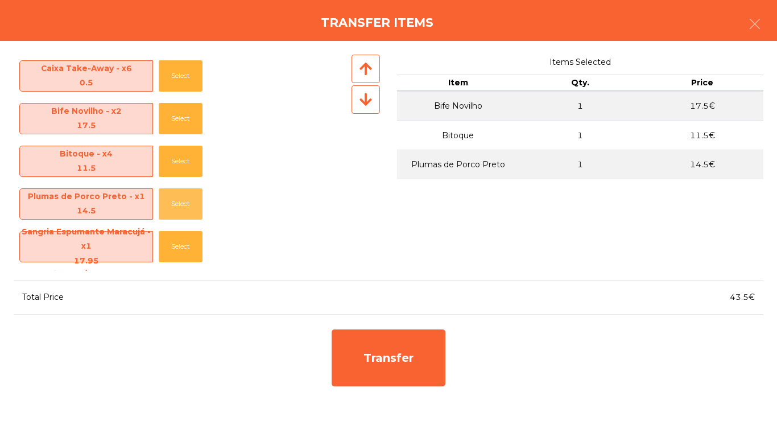
drag, startPoint x: 174, startPoint y: 209, endPoint x: 172, endPoint y: 256, distance: 46.7
click at [176, 219] on button "Select" at bounding box center [181, 203] width 44 height 31
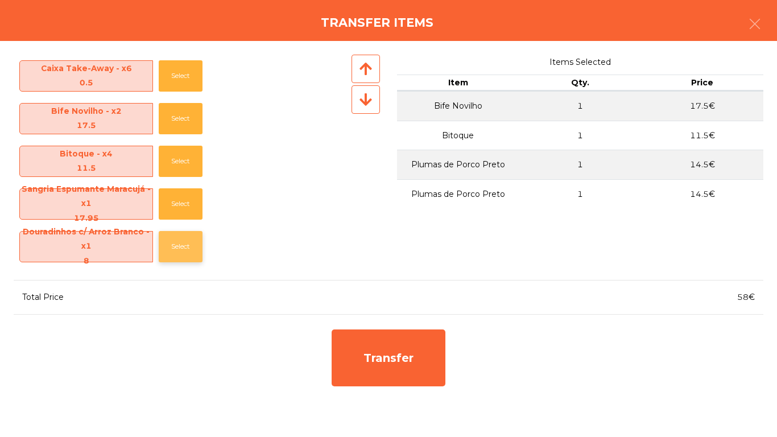
click at [173, 258] on button "Select" at bounding box center [181, 246] width 44 height 31
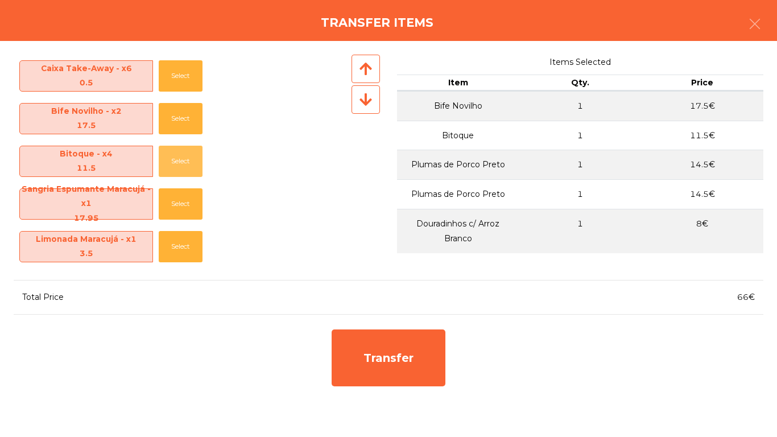
drag, startPoint x: 196, startPoint y: 147, endPoint x: 192, endPoint y: 101, distance: 46.2
click at [196, 143] on div "Bitoque - x4 11.5 Select" at bounding box center [181, 161] width 335 height 43
drag, startPoint x: 192, startPoint y: 101, endPoint x: 197, endPoint y: 79, distance: 22.3
click at [192, 100] on div "Bife Novilho - x2 17.5 Select" at bounding box center [181, 118] width 335 height 43
click at [197, 78] on button "Select" at bounding box center [181, 75] width 44 height 31
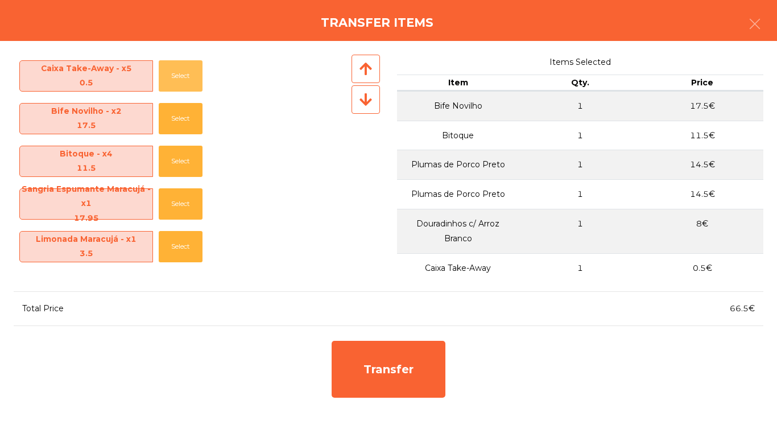
click at [211, 134] on div "Caixa Take-Away - x5 0.5 Select Bife Novilho - x2 17.5 Select Bitoque - x4 11.5…" at bounding box center [181, 163] width 335 height 216
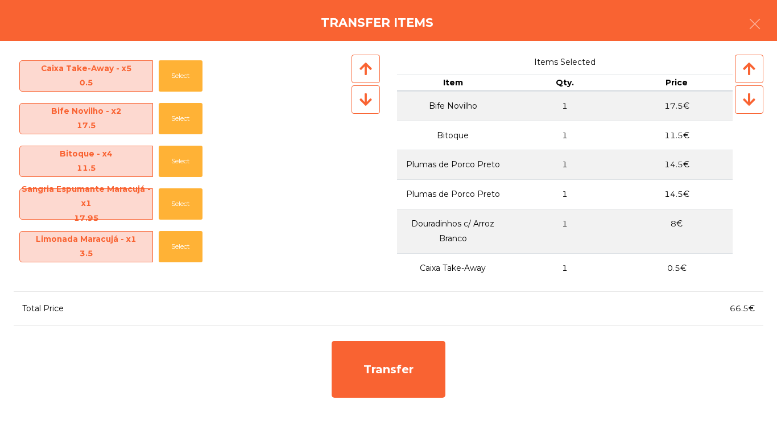
drag, startPoint x: 211, startPoint y: 138, endPoint x: 212, endPoint y: 155, distance: 17.1
click at [212, 151] on div "Caixa Take-Away - x5 0.5 Select Bife Novilho - x2 17.5 Select Bitoque - x4 11.5…" at bounding box center [181, 163] width 335 height 216
click at [197, 202] on button "Select" at bounding box center [181, 203] width 44 height 31
click at [205, 228] on div "Água 0,75 - x3 3 Select" at bounding box center [181, 246] width 335 height 43
click at [188, 234] on button "Select" at bounding box center [181, 246] width 44 height 31
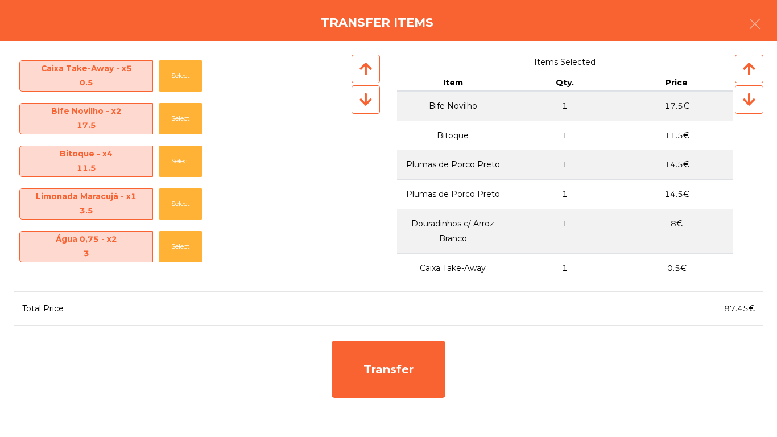
click at [189, 179] on div "Bitoque - x4 11.5 Select" at bounding box center [181, 161] width 335 height 43
click at [182, 123] on button "Select" at bounding box center [181, 118] width 44 height 31
click at [198, 105] on button "Select" at bounding box center [181, 118] width 44 height 31
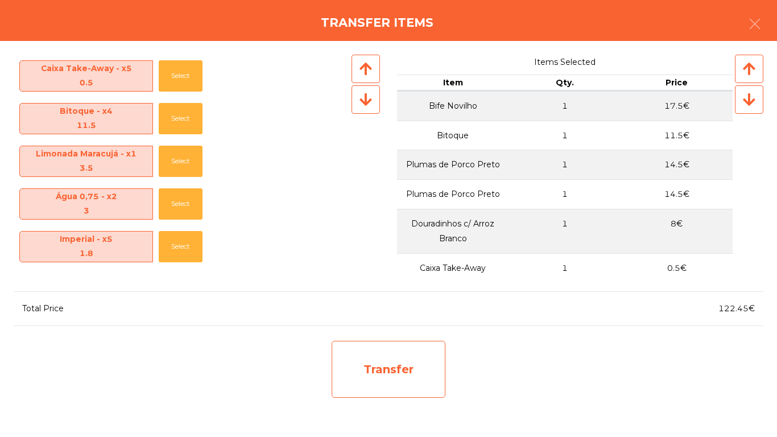
click at [366, 371] on div "Transfer" at bounding box center [388, 369] width 114 height 57
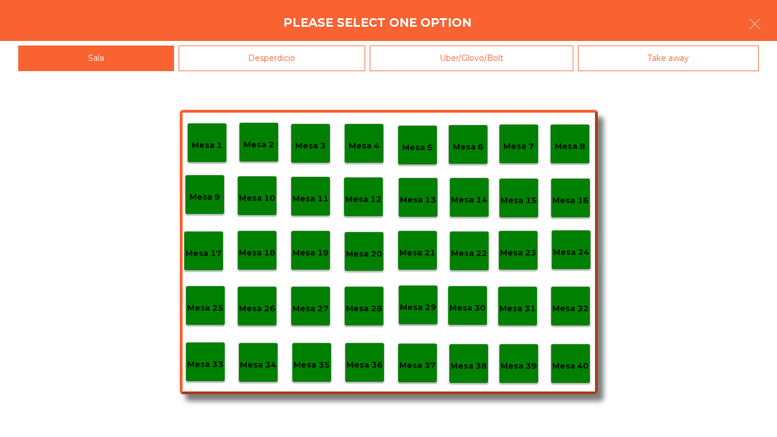
click at [476, 359] on p "Mesa 38" at bounding box center [468, 365] width 36 height 13
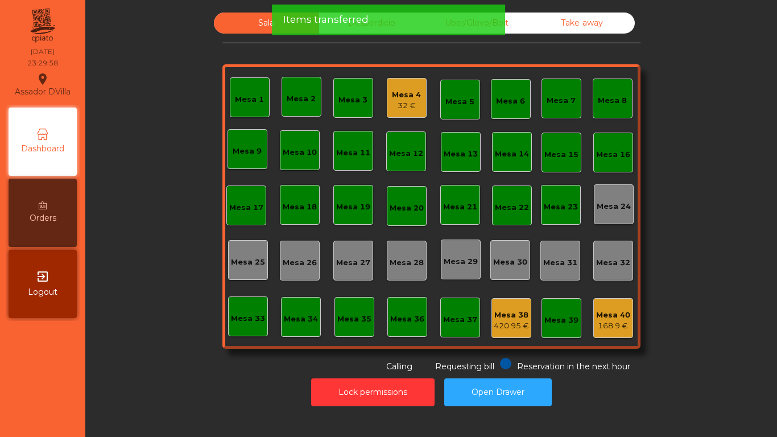
click at [610, 322] on div "168.9 €" at bounding box center [613, 325] width 34 height 11
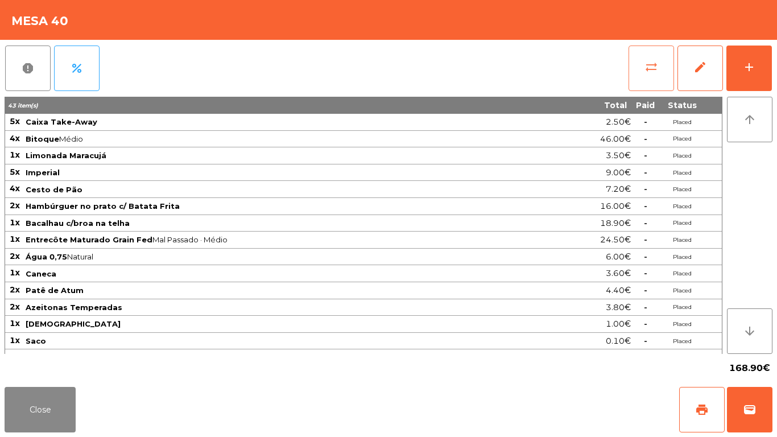
click at [641, 70] on button "sync_alt" at bounding box center [650, 67] width 45 height 45
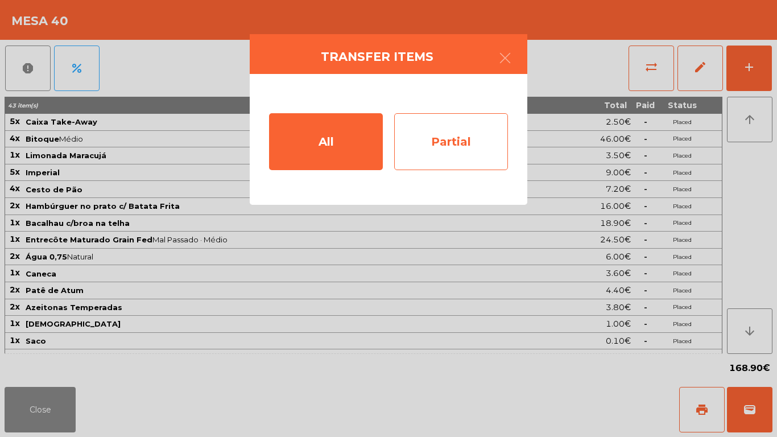
click at [458, 134] on div "Partial" at bounding box center [451, 141] width 114 height 57
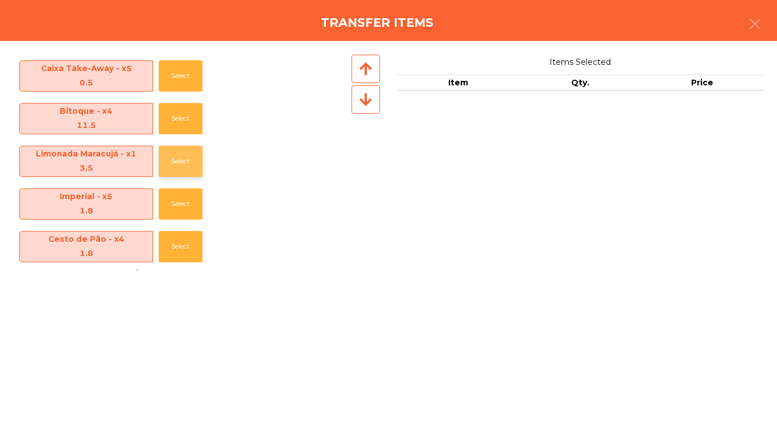
click at [169, 163] on button "Select" at bounding box center [181, 161] width 44 height 31
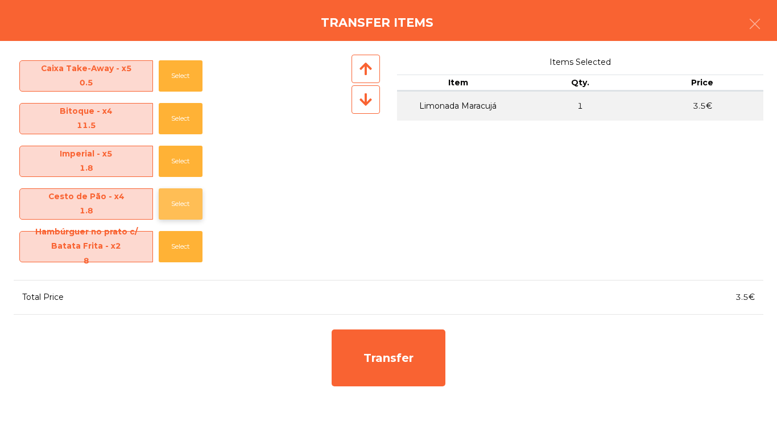
click at [176, 200] on button "Select" at bounding box center [181, 203] width 44 height 31
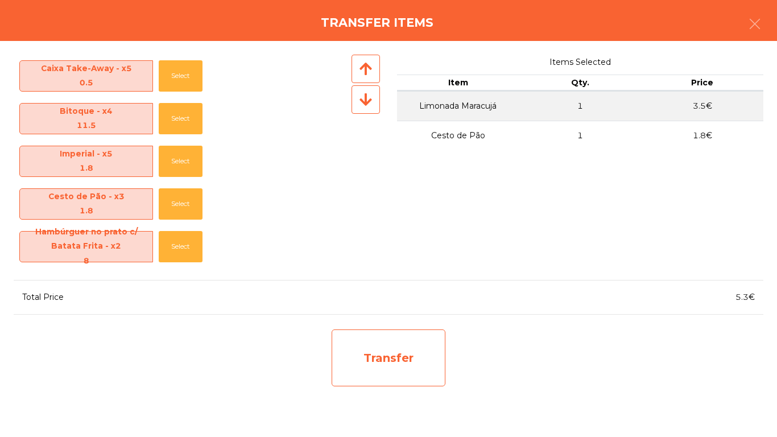
click at [375, 355] on div "Transfer" at bounding box center [388, 357] width 114 height 57
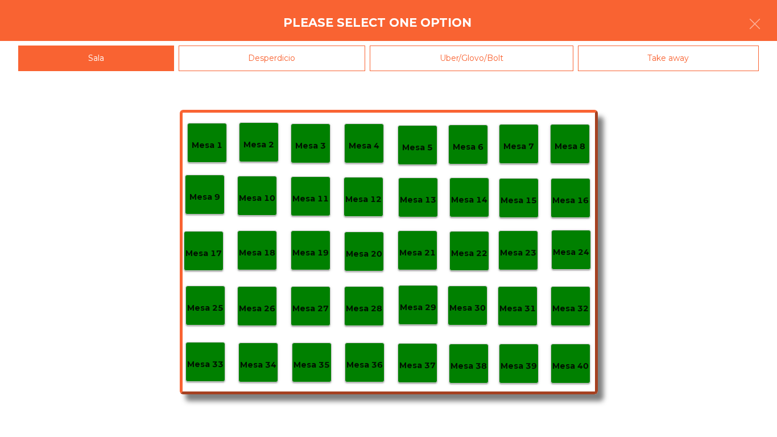
click at [485, 369] on p "Mesa 38" at bounding box center [468, 365] width 36 height 13
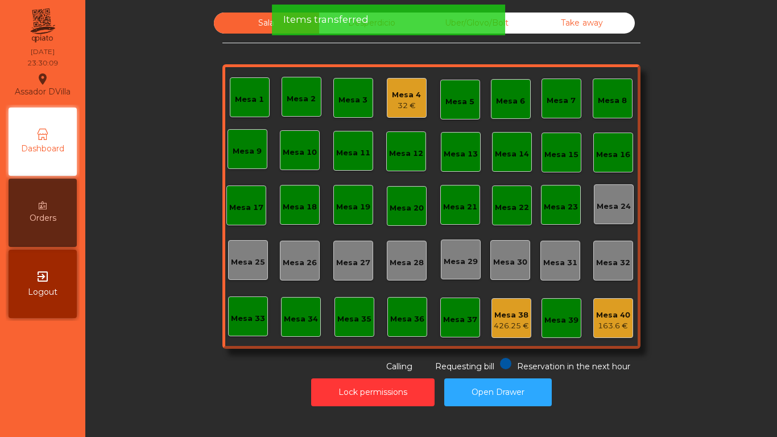
click at [624, 326] on div "163.6 €" at bounding box center [613, 325] width 34 height 11
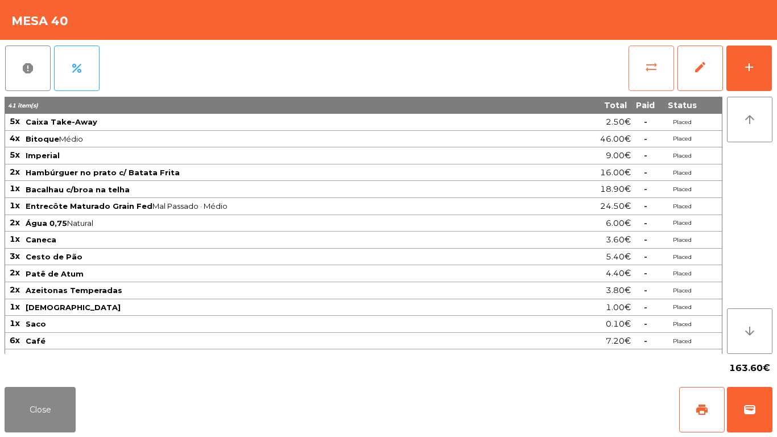
click at [640, 66] on button "sync_alt" at bounding box center [650, 67] width 45 height 45
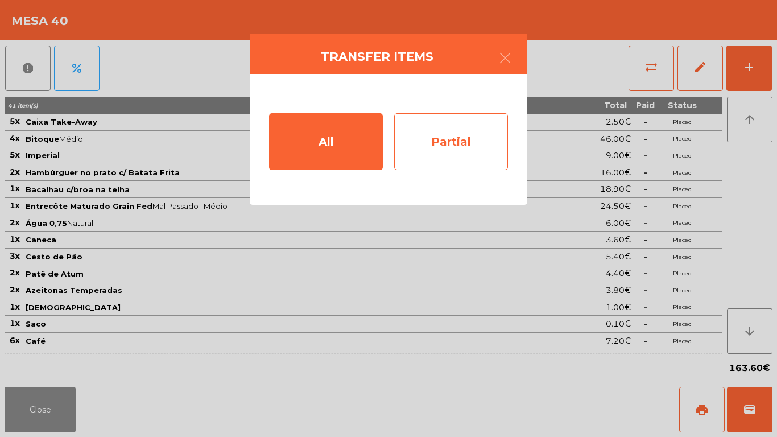
click at [433, 159] on div "Partial" at bounding box center [451, 141] width 114 height 57
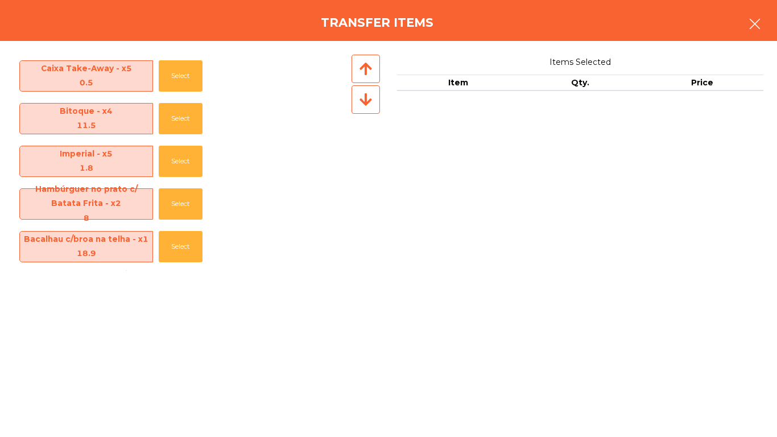
click at [754, 30] on icon "button" at bounding box center [755, 24] width 14 height 14
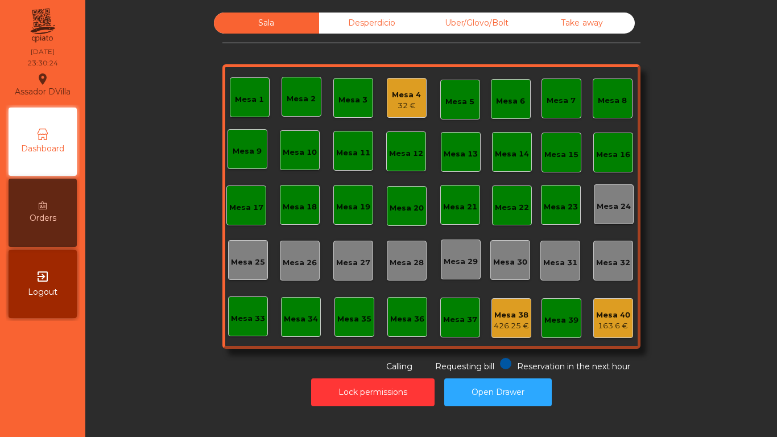
click at [606, 328] on div "163.6 €" at bounding box center [613, 325] width 34 height 11
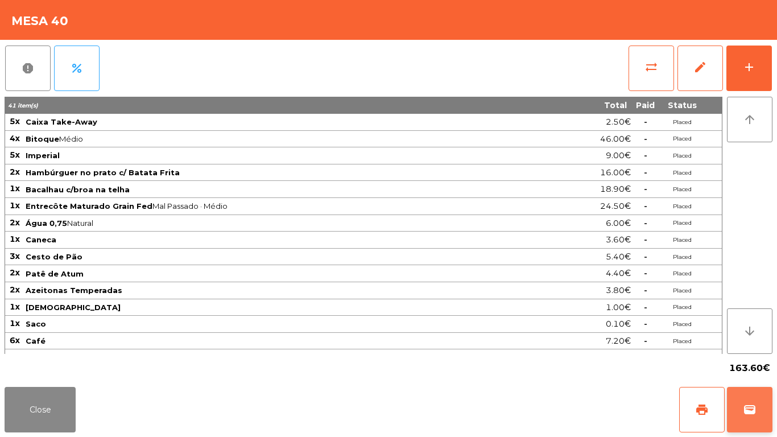
click at [751, 404] on span "wallet" at bounding box center [750, 410] width 14 height 14
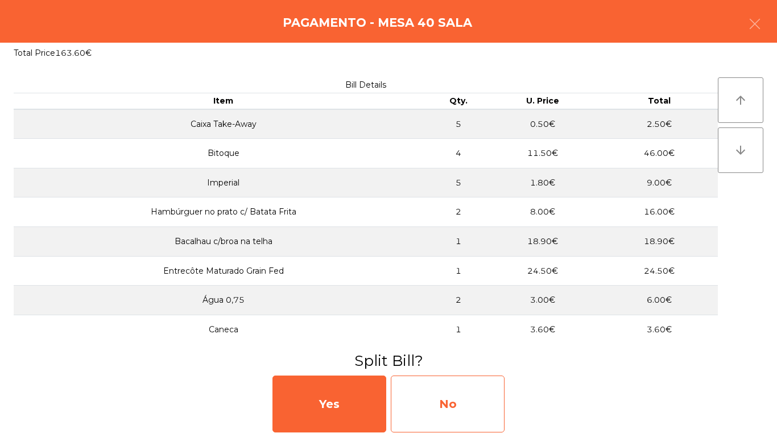
click at [423, 402] on div "No" at bounding box center [448, 403] width 114 height 57
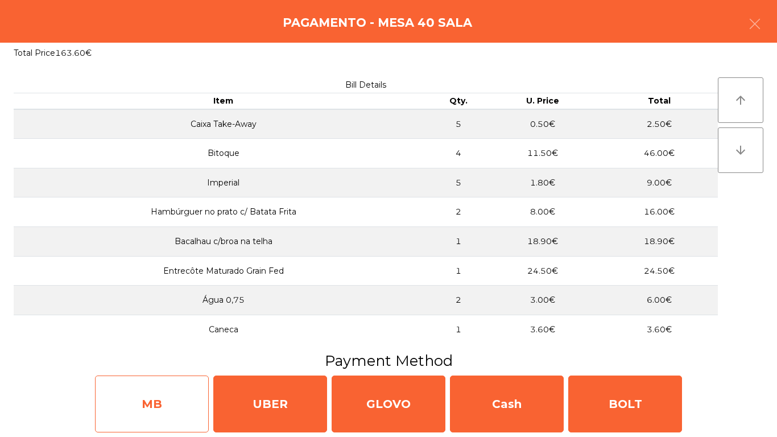
click at [151, 408] on div "MB" at bounding box center [152, 403] width 114 height 57
select select "**"
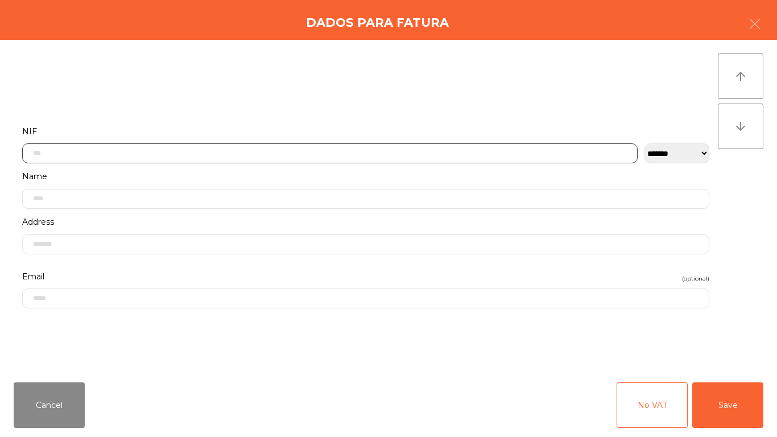
click at [270, 154] on input "text" at bounding box center [329, 153] width 615 height 20
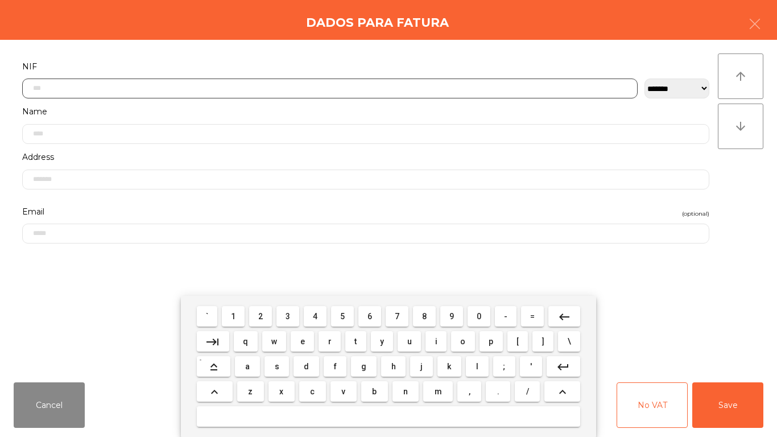
scroll to position [69, 0]
type input "*********"
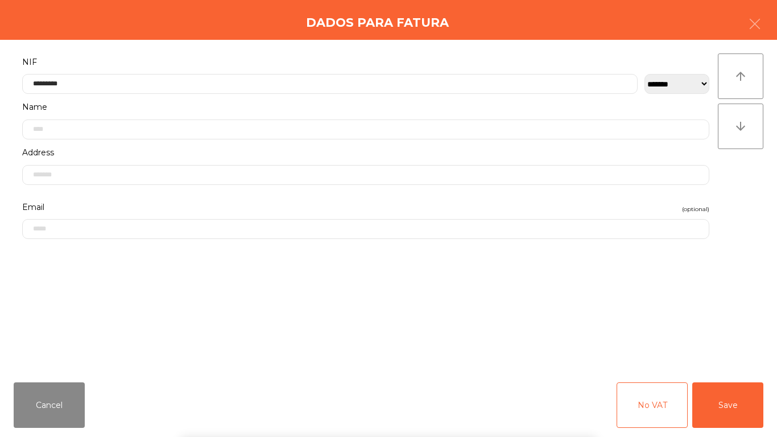
click at [724, 238] on div "arrow_upward arrow_downward" at bounding box center [740, 206] width 45 height 306
click at [713, 388] on button "Save" at bounding box center [727, 404] width 71 height 45
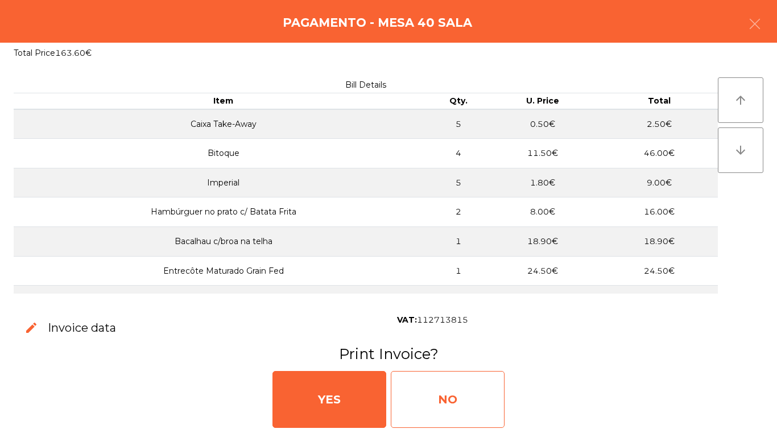
click at [433, 383] on div "NO" at bounding box center [448, 399] width 114 height 57
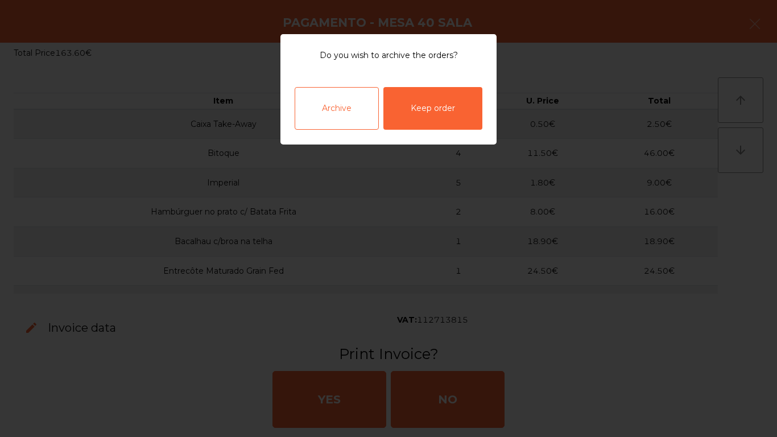
drag, startPoint x: 313, startPoint y: 92, endPoint x: 321, endPoint y: 100, distance: 11.3
click at [314, 93] on div "Archive" at bounding box center [337, 108] width 84 height 43
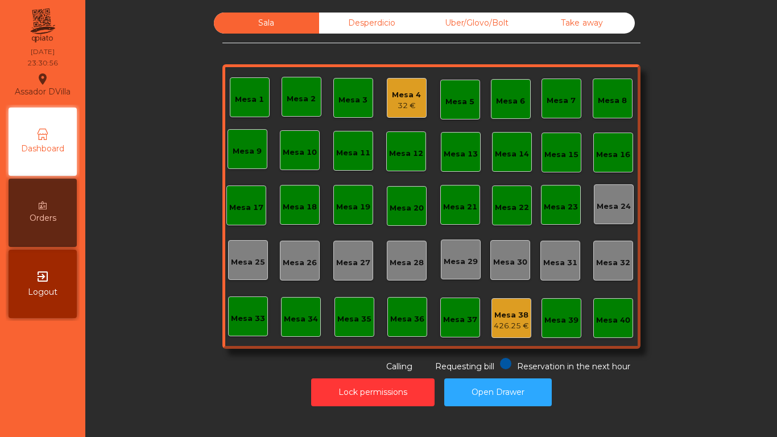
click at [406, 108] on div "32 €" at bounding box center [406, 105] width 29 height 11
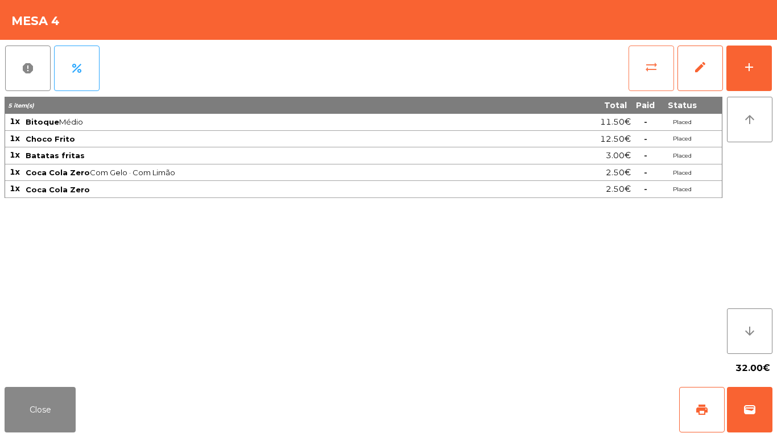
click at [645, 71] on span "sync_alt" at bounding box center [651, 67] width 14 height 14
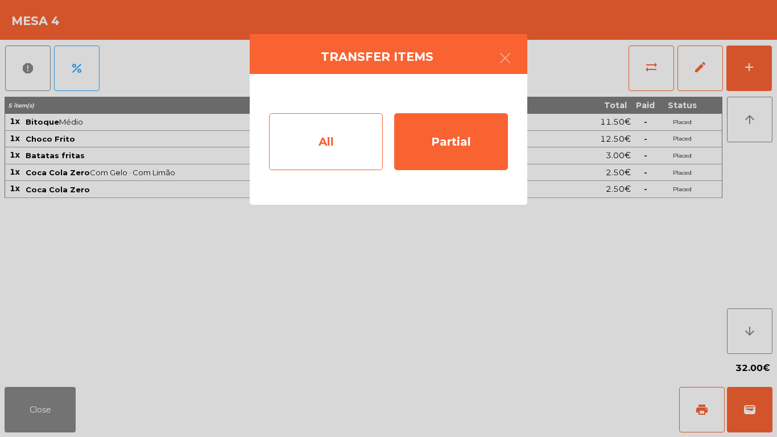
click at [322, 136] on div "All" at bounding box center [326, 141] width 114 height 57
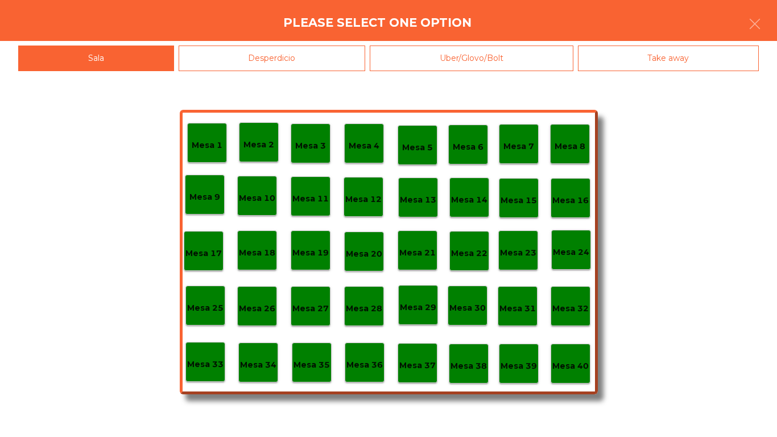
click at [503, 368] on p "Mesa 39" at bounding box center [518, 365] width 36 height 13
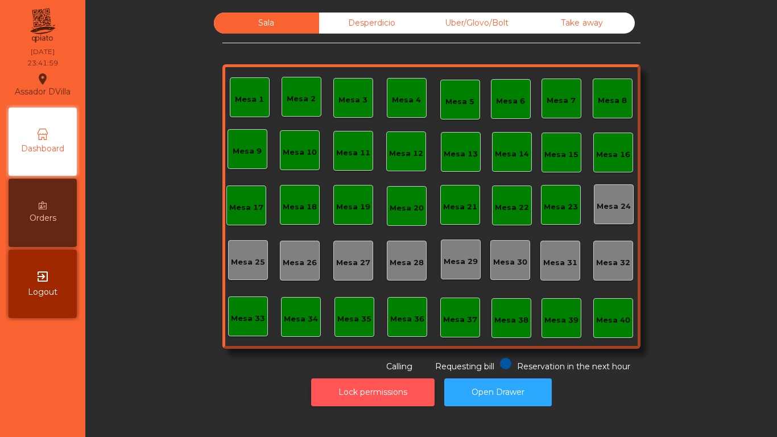
click at [345, 379] on button "Lock permissions" at bounding box center [372, 392] width 123 height 28
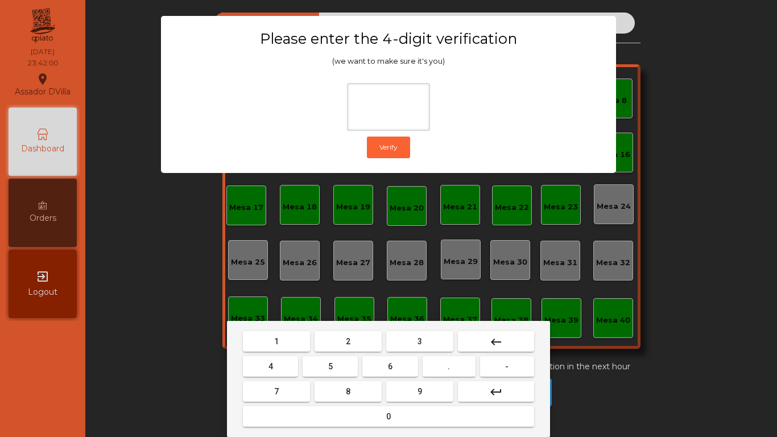
click at [338, 344] on button "2" at bounding box center [347, 341] width 67 height 20
drag, startPoint x: 260, startPoint y: 367, endPoint x: 446, endPoint y: 368, distance: 185.9
click at [264, 367] on button "4" at bounding box center [270, 366] width 55 height 20
click at [380, 368] on button "6" at bounding box center [389, 366] width 55 height 20
click at [411, 388] on button "9" at bounding box center [419, 391] width 67 height 20
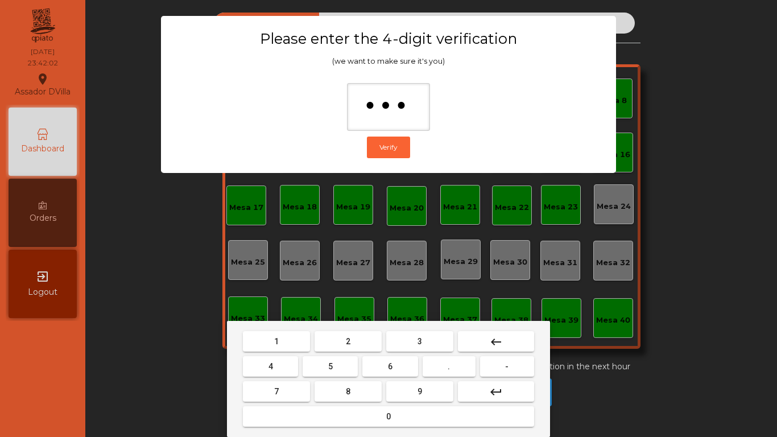
type input "****"
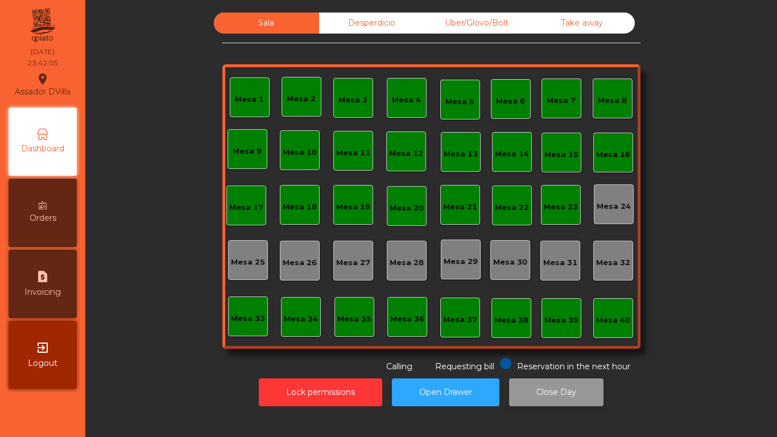
click at [555, 395] on button "Close Day" at bounding box center [556, 392] width 94 height 28
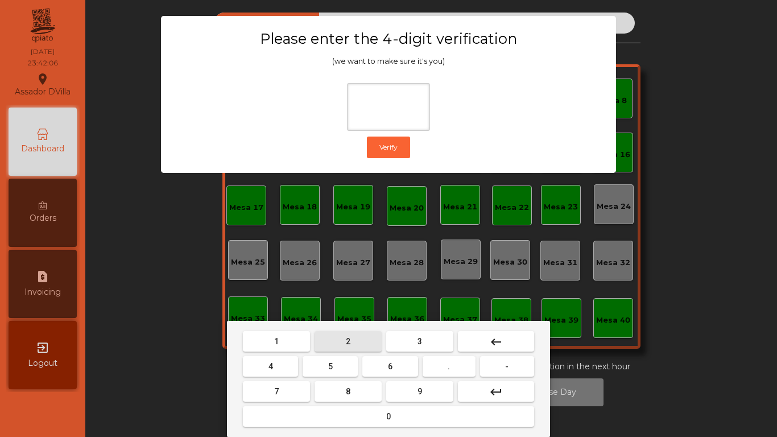
drag, startPoint x: 337, startPoint y: 341, endPoint x: 292, endPoint y: 354, distance: 46.8
click at [338, 341] on button "2" at bounding box center [347, 341] width 67 height 20
click at [266, 366] on button "4" at bounding box center [270, 366] width 55 height 20
click at [388, 372] on button "6" at bounding box center [389, 366] width 55 height 20
click at [428, 392] on button "9" at bounding box center [419, 391] width 67 height 20
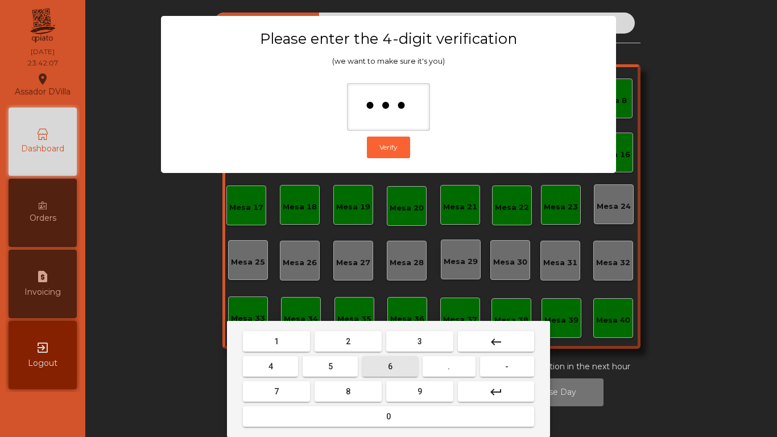
type input "****"
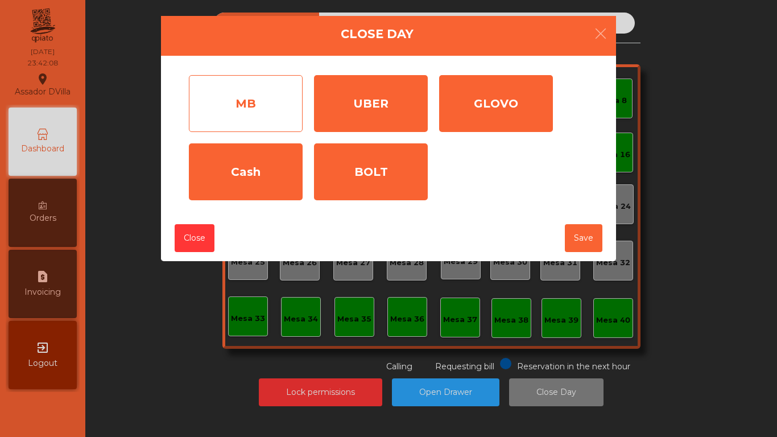
click at [237, 96] on div "MB" at bounding box center [246, 103] width 114 height 57
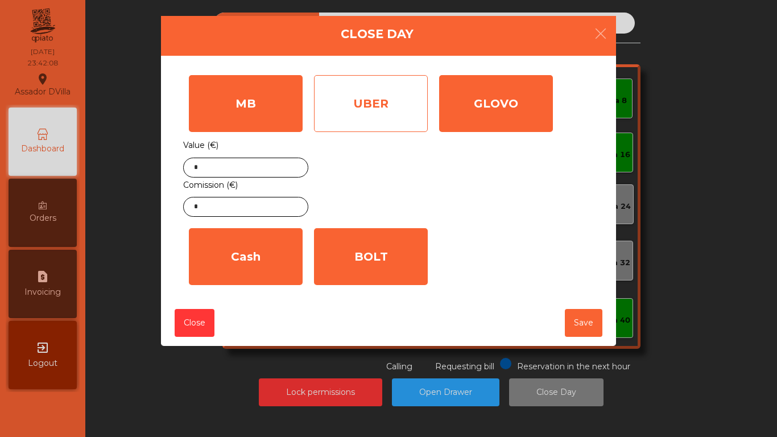
click at [355, 102] on div "UBER" at bounding box center [371, 103] width 114 height 57
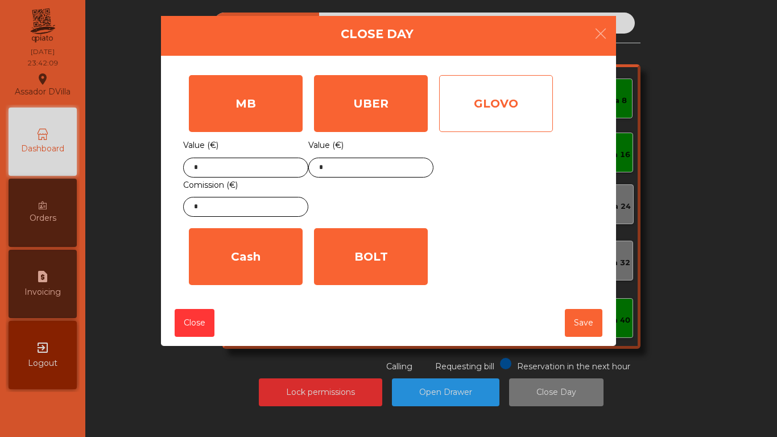
click at [524, 108] on div "GLOVO" at bounding box center [496, 103] width 114 height 57
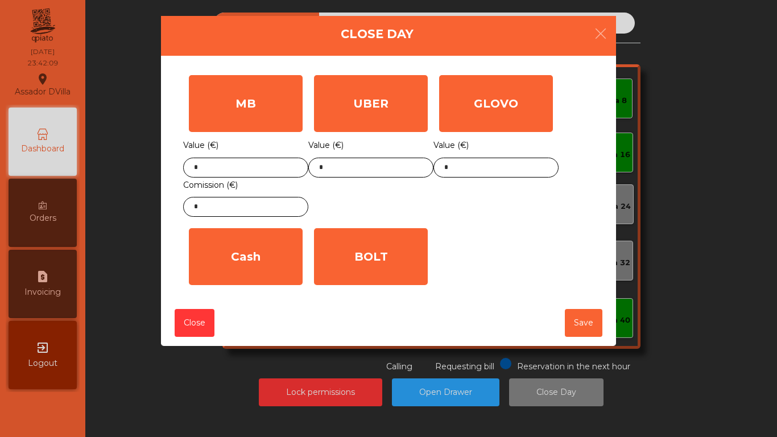
drag, startPoint x: 409, startPoint y: 235, endPoint x: 310, endPoint y: 253, distance: 100.6
click at [408, 236] on div "BOLT" at bounding box center [371, 256] width 114 height 57
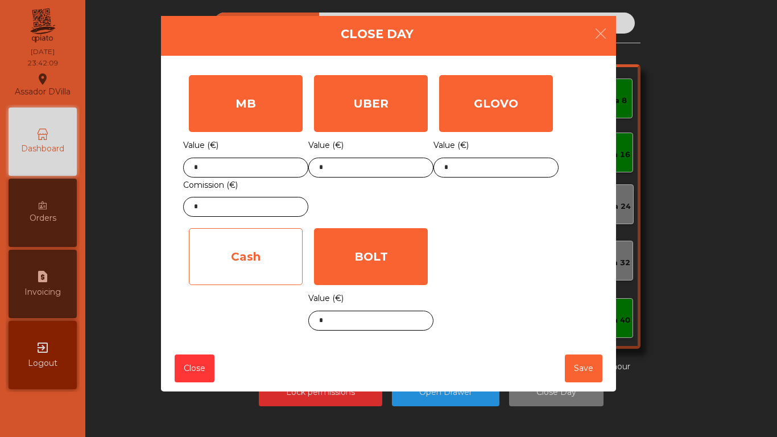
click at [289, 255] on div "Cash" at bounding box center [246, 256] width 114 height 57
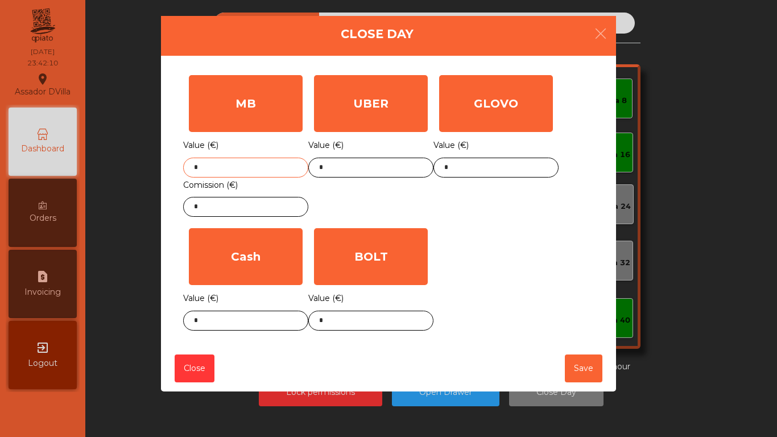
click at [252, 167] on input "*" at bounding box center [245, 168] width 125 height 20
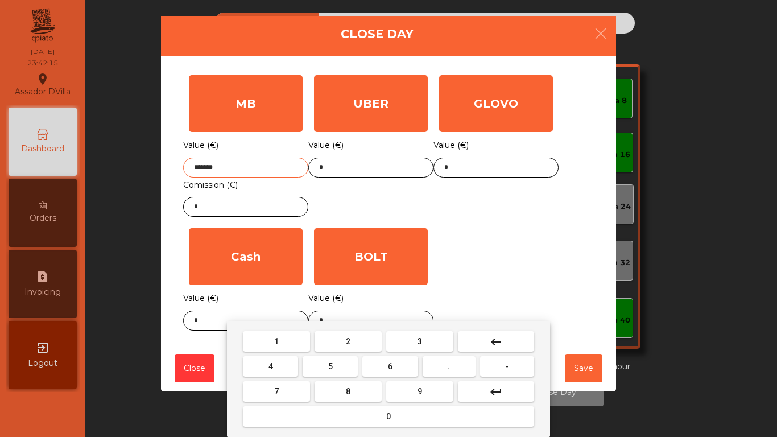
type input "*******"
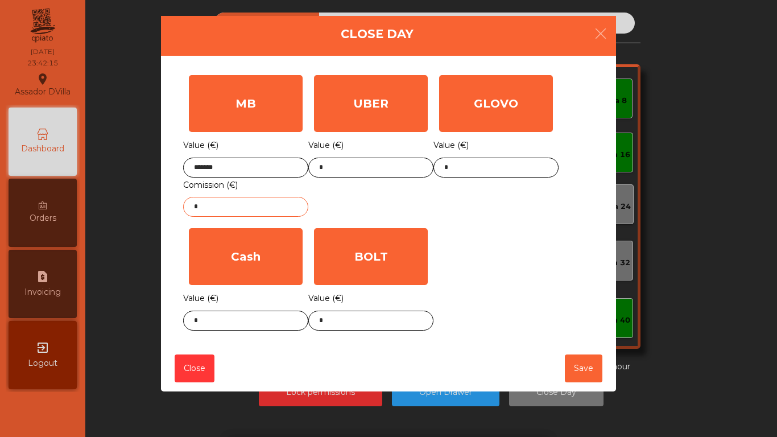
click at [238, 203] on input "*" at bounding box center [245, 207] width 125 height 20
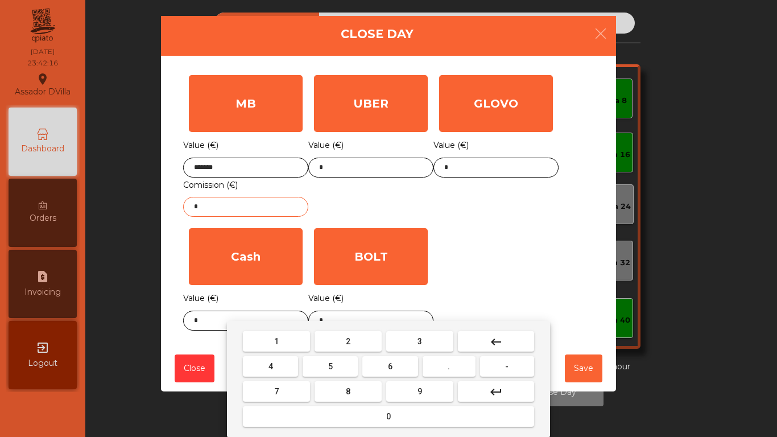
click at [238, 204] on input "*" at bounding box center [245, 207] width 125 height 20
type input "****"
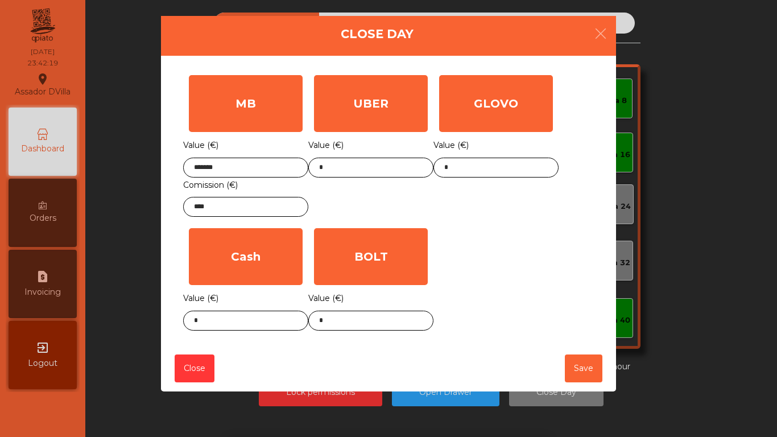
click at [484, 189] on div "GLOVO Value (€) *" at bounding box center [495, 145] width 125 height 153
click at [479, 165] on input "*" at bounding box center [495, 168] width 125 height 20
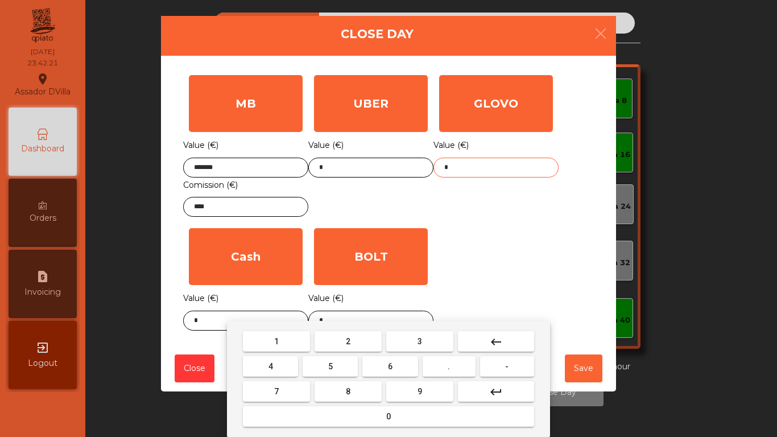
click at [479, 165] on input "*" at bounding box center [495, 168] width 125 height 20
type input "*****"
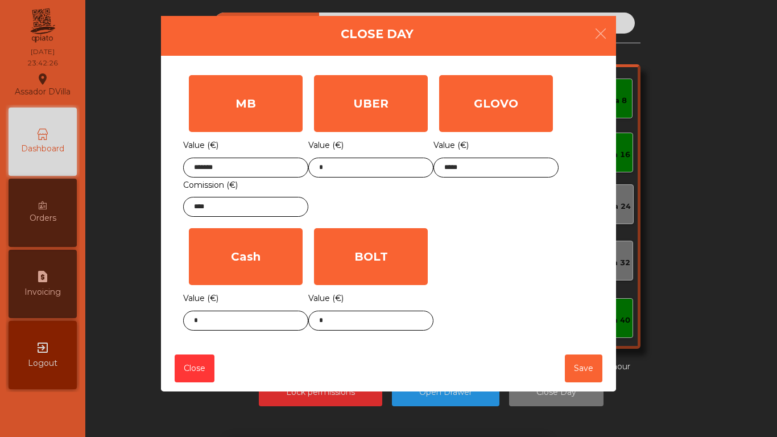
click at [536, 219] on div "GLOVO Value (€) *****" at bounding box center [495, 145] width 125 height 153
click at [341, 335] on div "BOLT Value (€) *" at bounding box center [370, 279] width 125 height 114
click at [341, 329] on body "Assador DVilla location_on [DATE] 23:42:26 Dashboard Orders request_page Invoic…" at bounding box center [388, 218] width 777 height 437
click at [341, 329] on div "1 2 3 keyboard_backspace 4 5 6 . - 7 8 9 keyboard_return 0" at bounding box center [388, 379] width 777 height 116
click at [338, 322] on body "Assador DVilla location_on [DATE] 23:42:27 Dashboard Orders request_page Invoic…" at bounding box center [388, 218] width 777 height 437
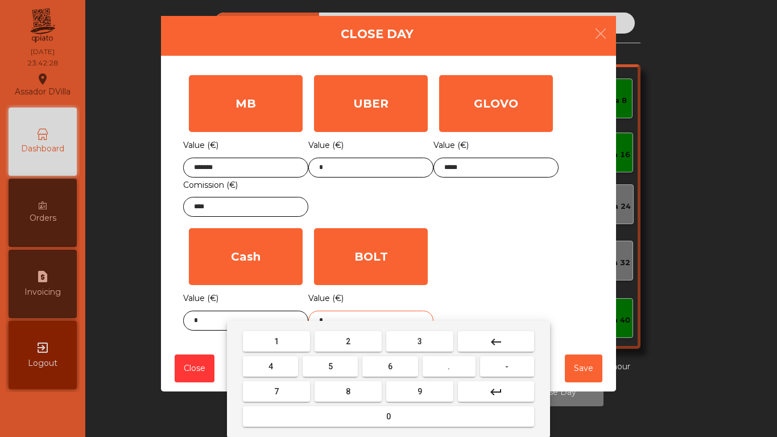
click at [336, 320] on input "*" at bounding box center [370, 320] width 125 height 20
click at [335, 320] on input "*" at bounding box center [370, 320] width 125 height 20
type input "*****"
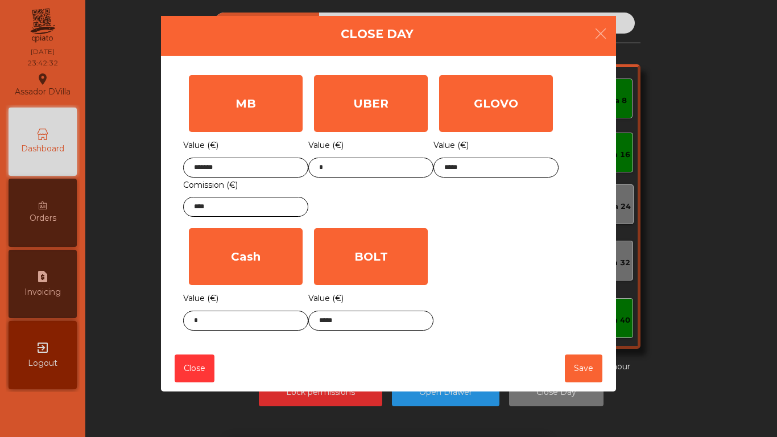
click at [214, 321] on div "1 2 3 keyboard_backspace 4 5 6 . - 7 8 9 keyboard_return 0" at bounding box center [388, 379] width 777 height 116
click at [214, 321] on body "Assador DVilla location_on [DATE] 23:42:33 Dashboard Orders request_page Invoic…" at bounding box center [388, 218] width 777 height 437
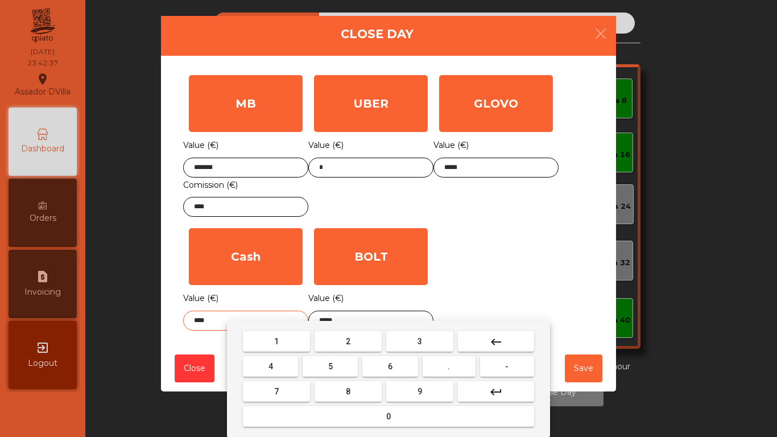
type input "****"
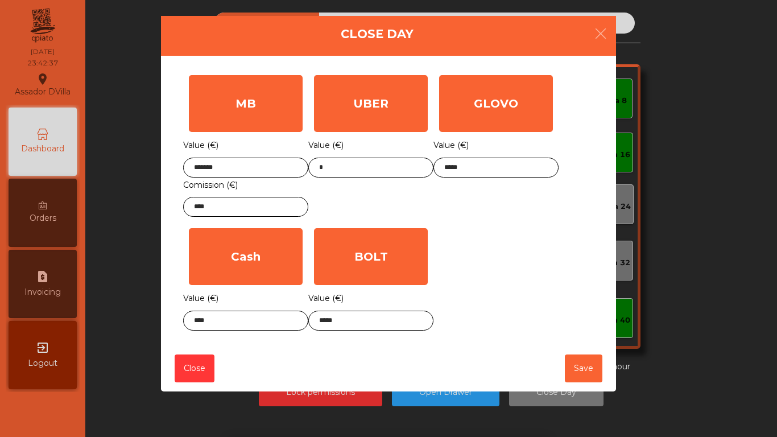
click at [515, 247] on div "MB Value (€) ******* Comission (€) **** UBER Value (€) * GLOVO Value (€) ***** …" at bounding box center [388, 202] width 411 height 267
click at [574, 365] on button "Save" at bounding box center [584, 368] width 38 height 28
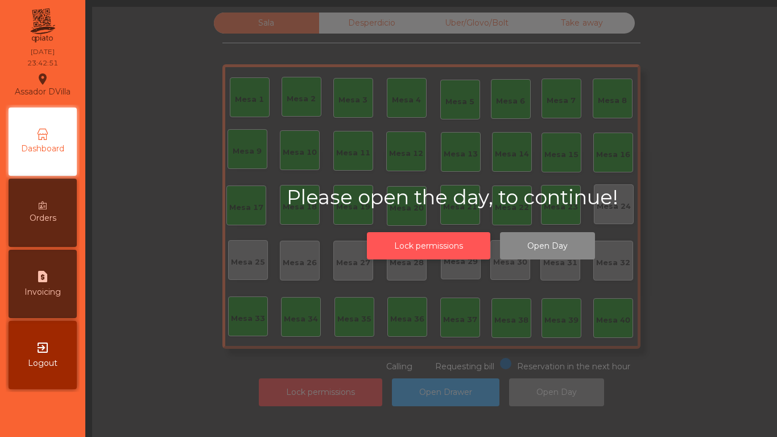
click at [446, 244] on button "Lock permissions" at bounding box center [428, 246] width 123 height 28
